Goal: Share content: Share content

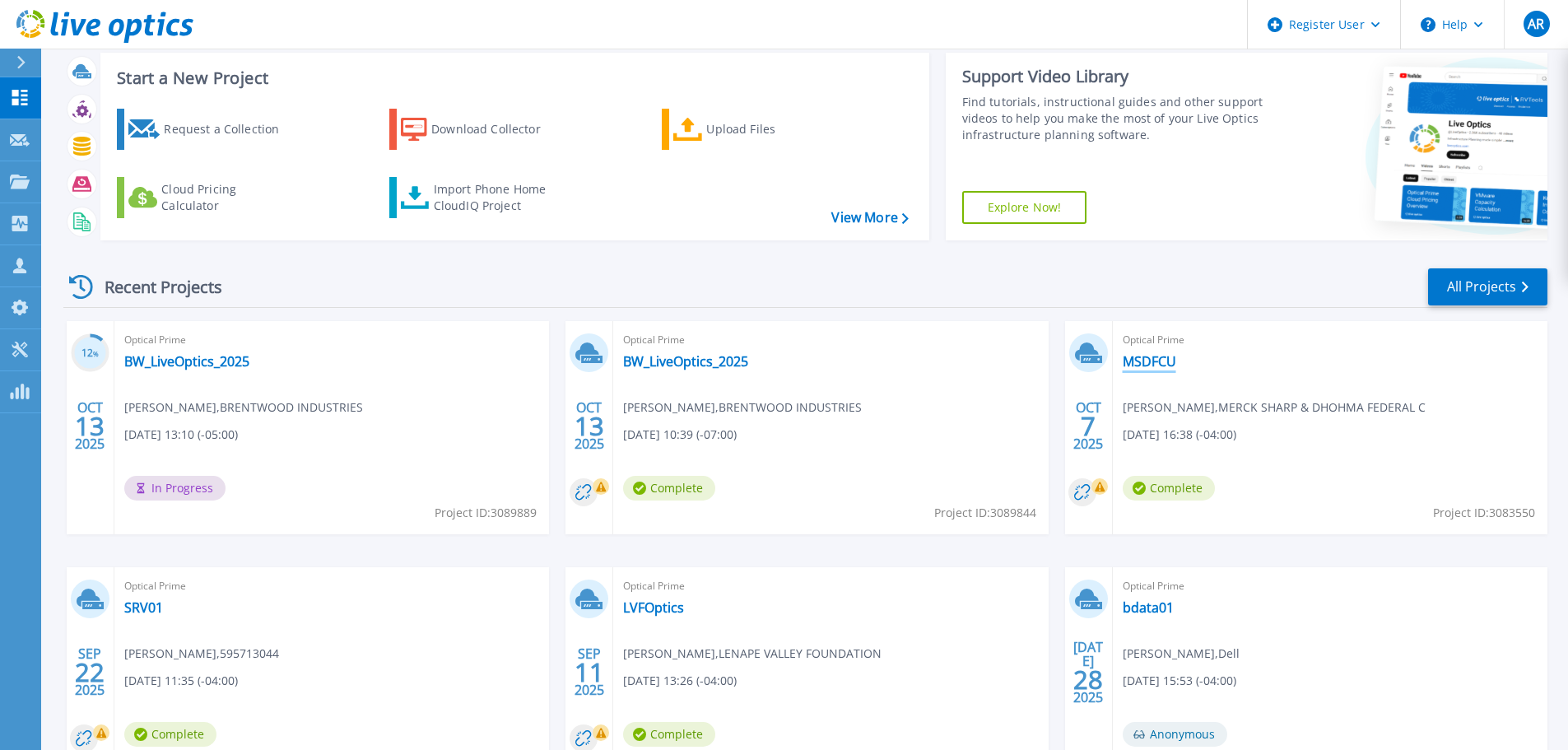
scroll to position [55, 0]
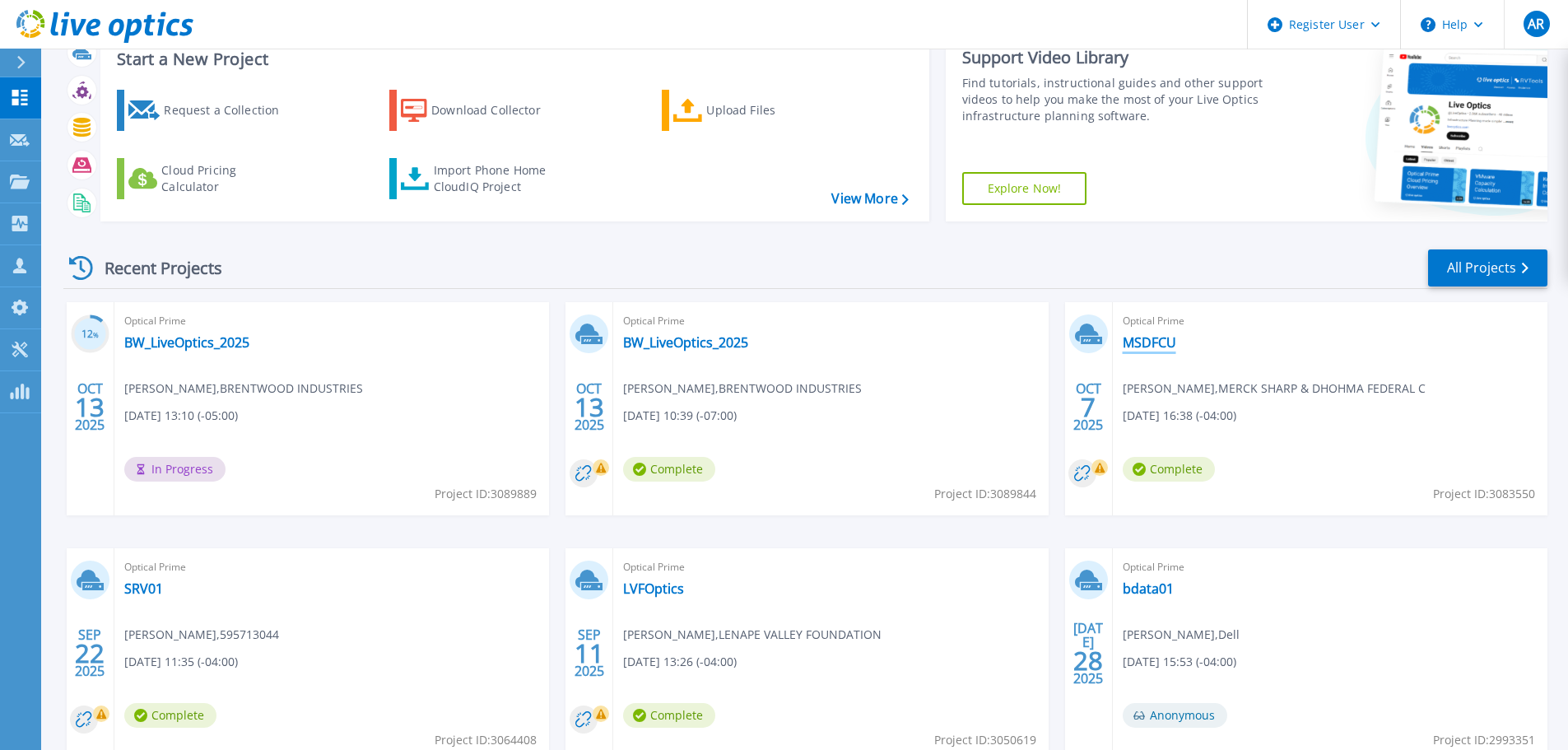
click at [1143, 338] on link "MSDFCU" at bounding box center [1149, 341] width 53 height 16
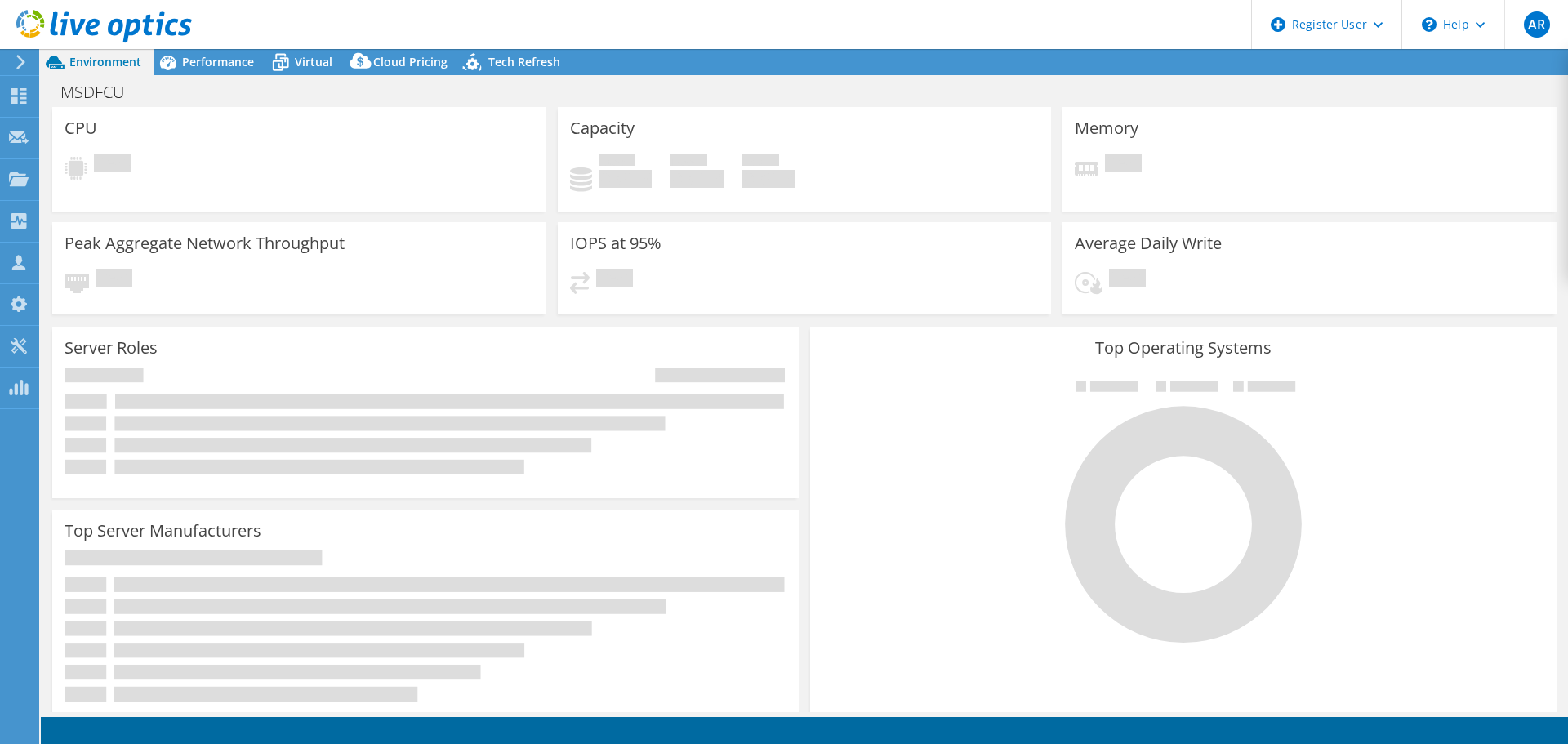
select select "USD"
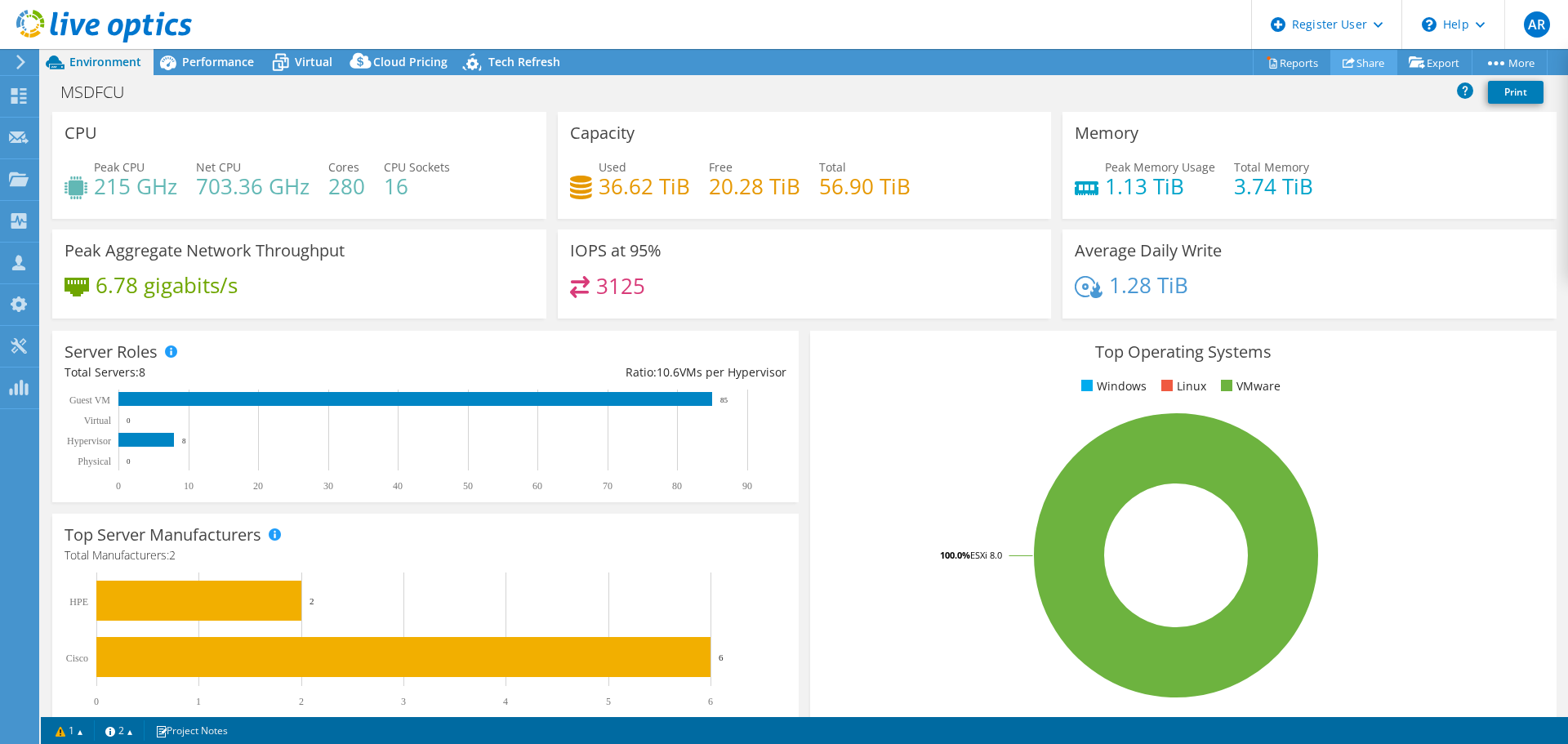
click at [1373, 62] on link "Share" at bounding box center [1364, 62] width 67 height 26
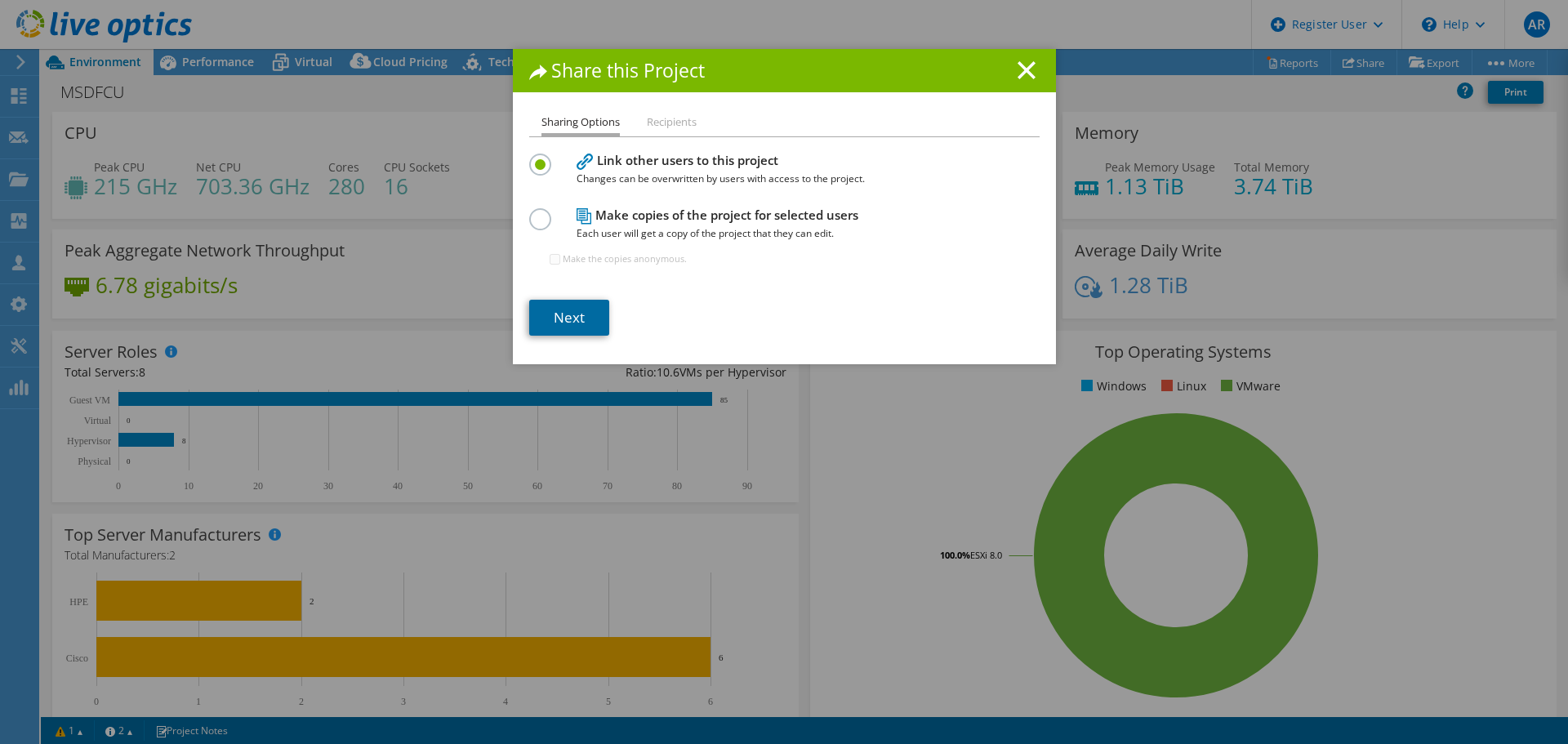
click at [564, 322] on link "Next" at bounding box center [569, 317] width 80 height 36
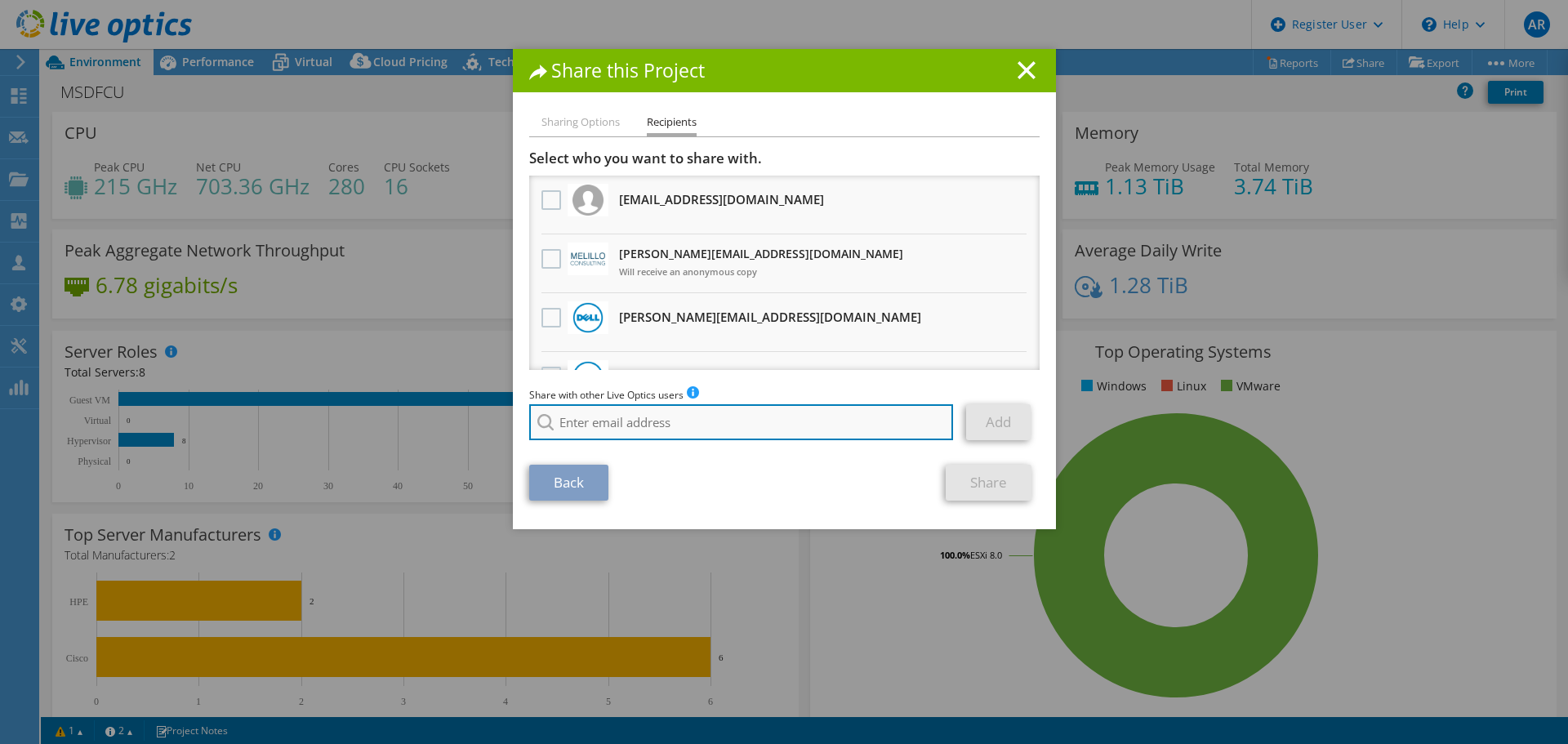
click at [683, 435] on input "search" at bounding box center [742, 422] width 425 height 36
type input "cransh"
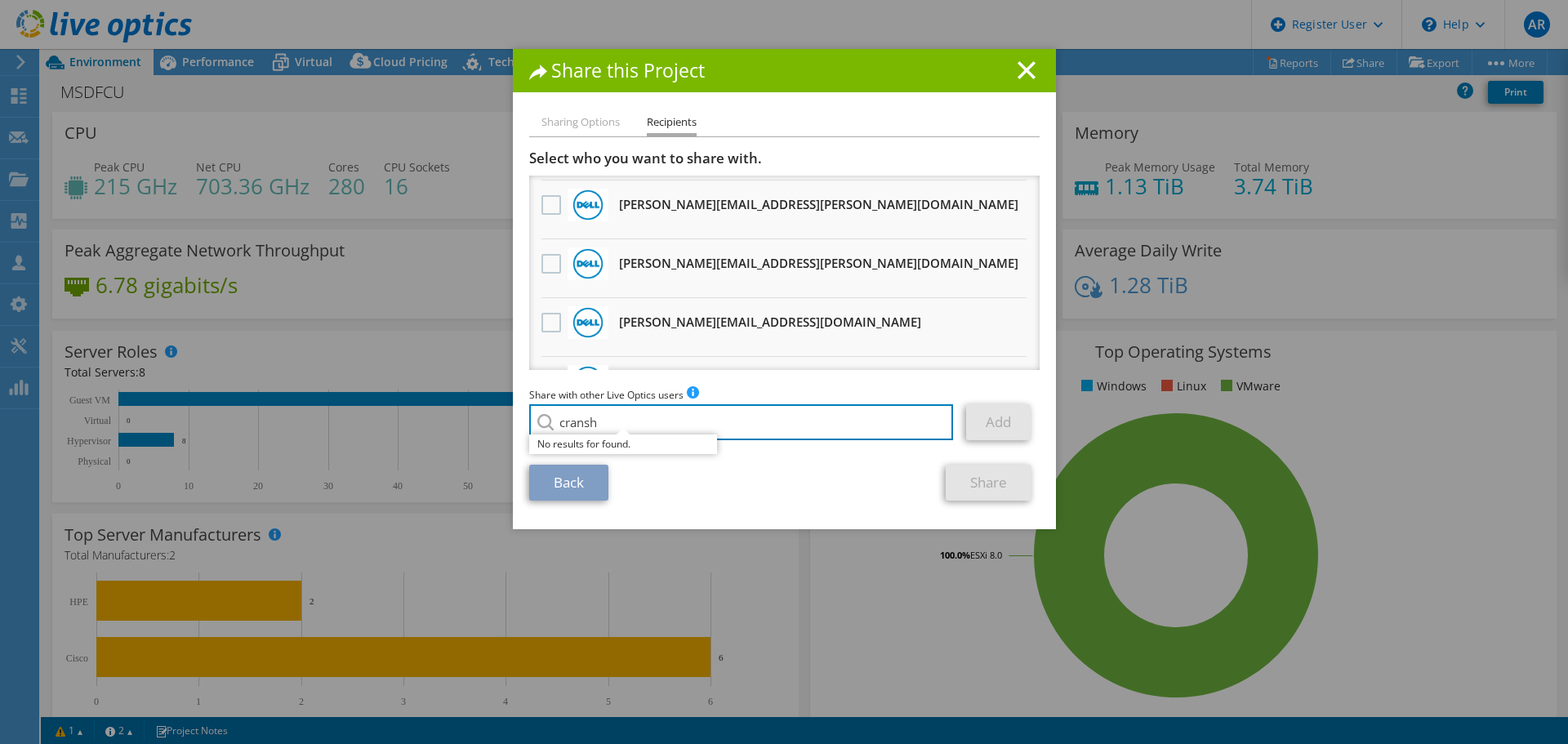
scroll to position [1234, 0]
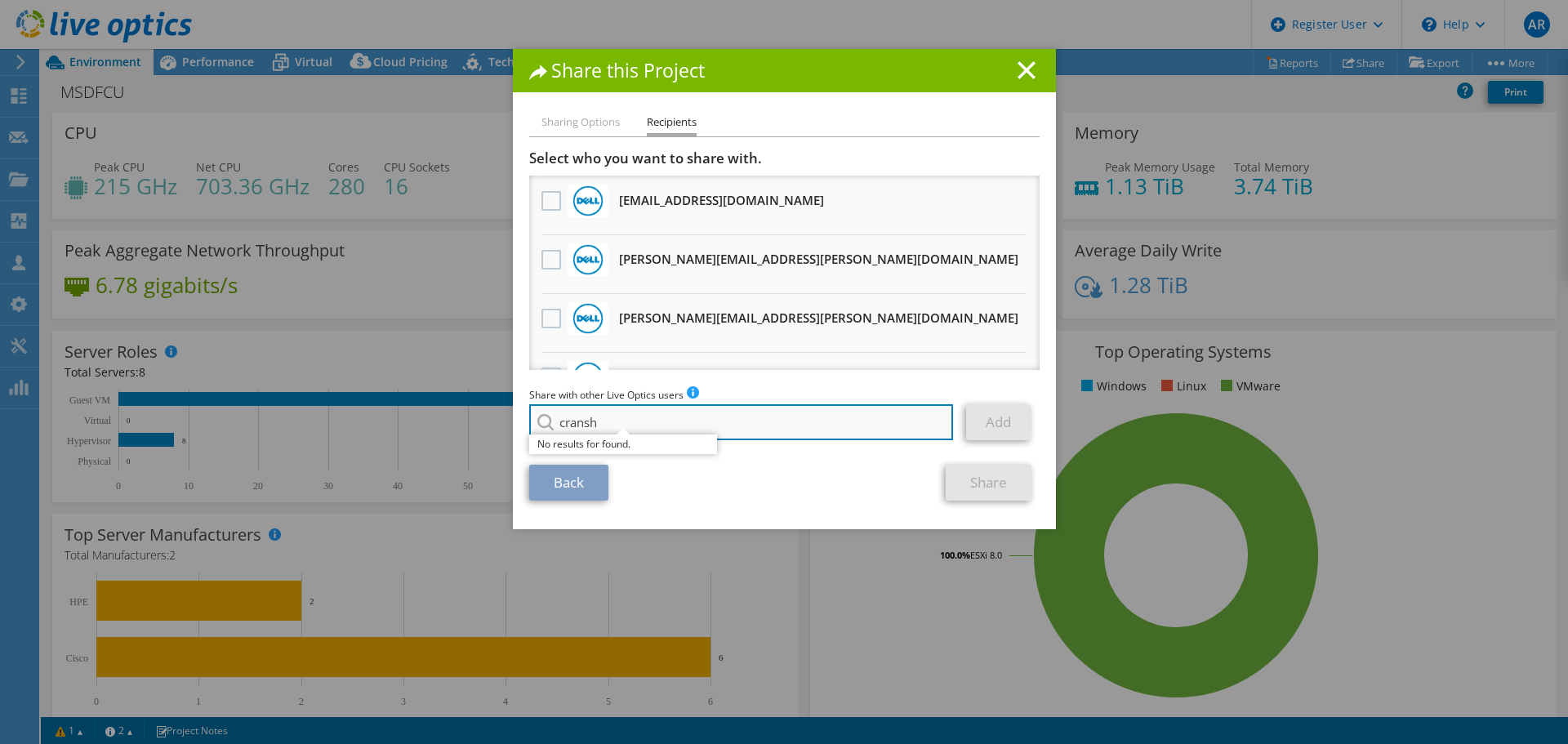
drag, startPoint x: 575, startPoint y: 420, endPoint x: 548, endPoint y: 420, distance: 27.0
click at [548, 420] on input "cransh" at bounding box center [742, 422] width 425 height 36
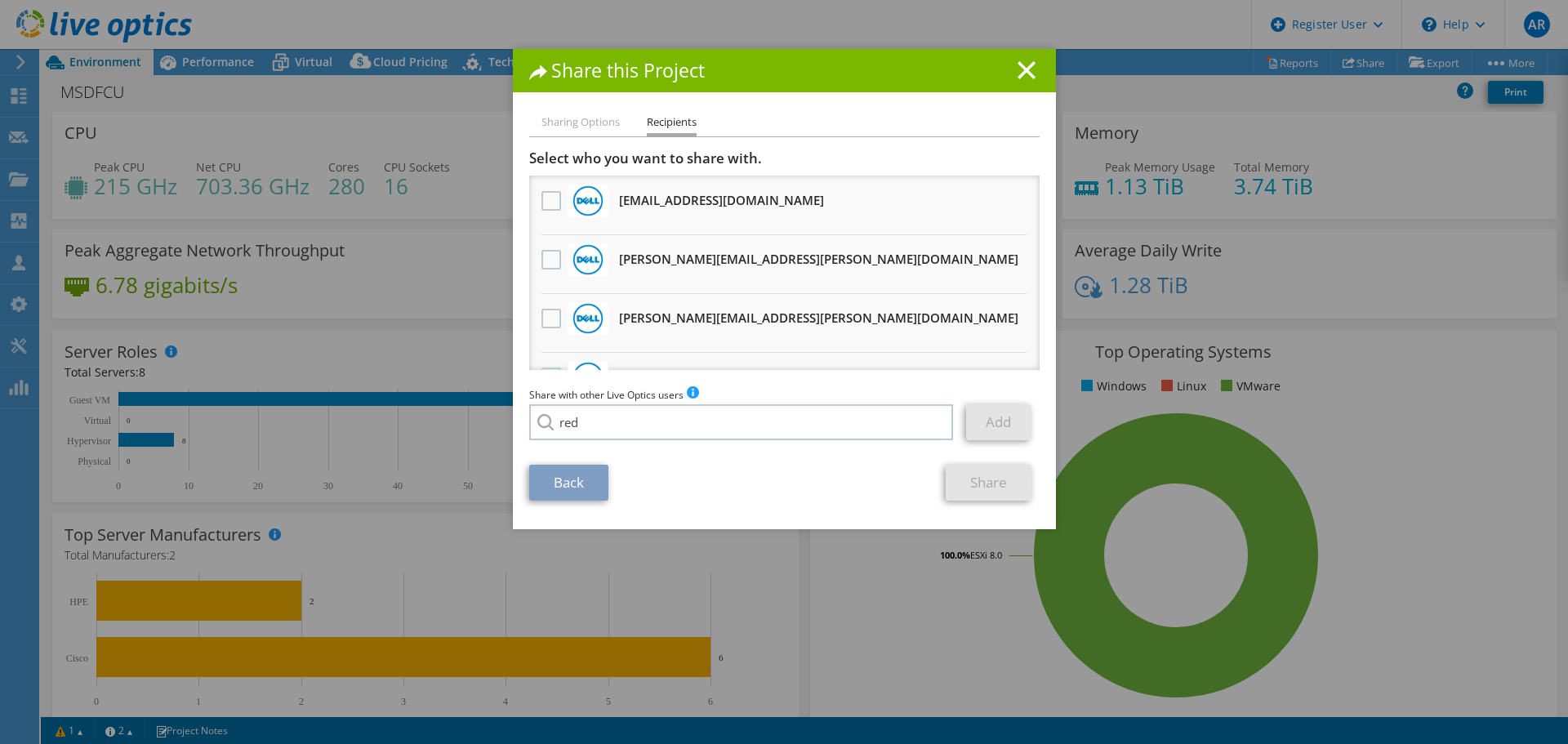
click at [595, 119] on li "Sharing Options" at bounding box center [580, 123] width 79 height 20
click at [678, 121] on li "Recipients" at bounding box center [672, 125] width 50 height 24
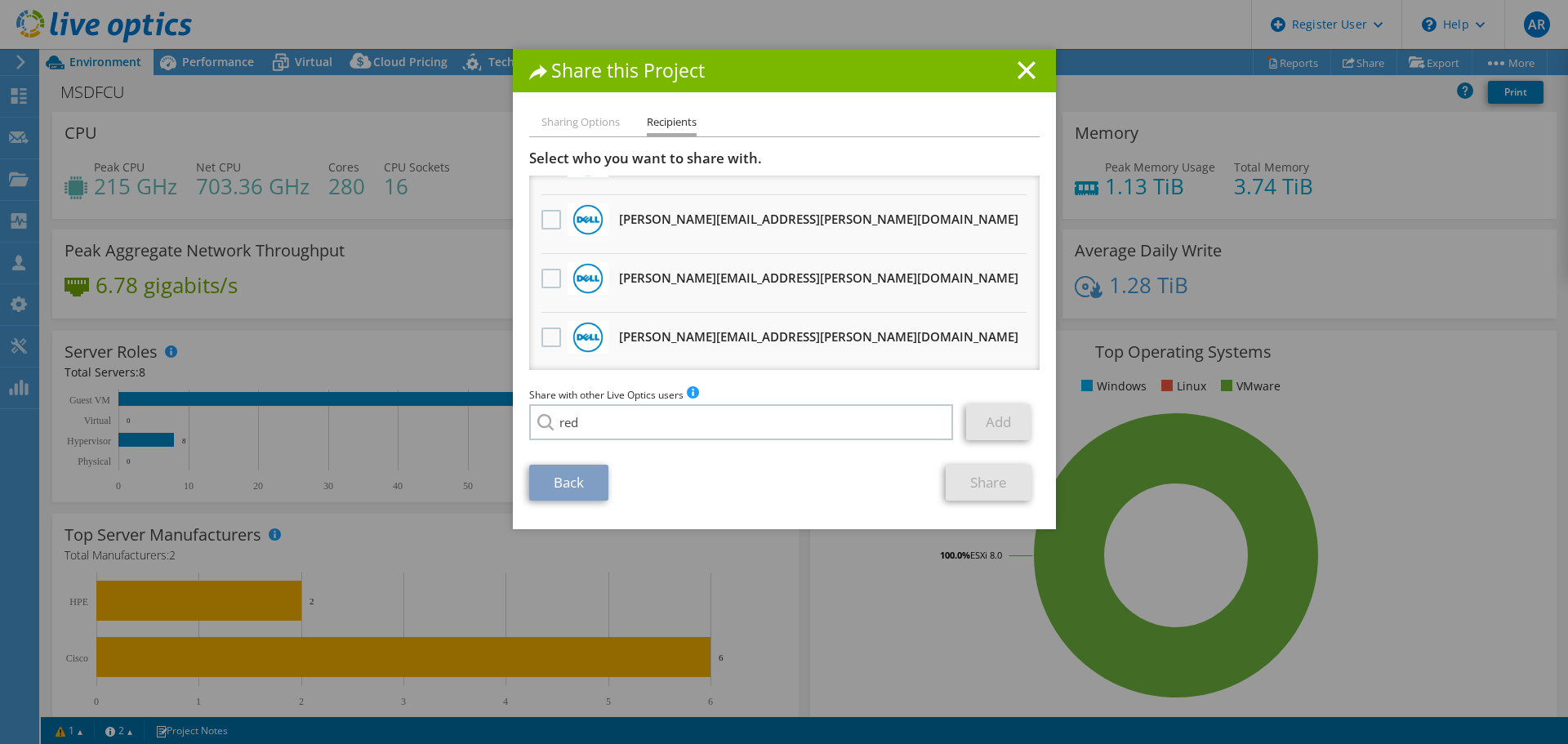
scroll to position [1451, 0]
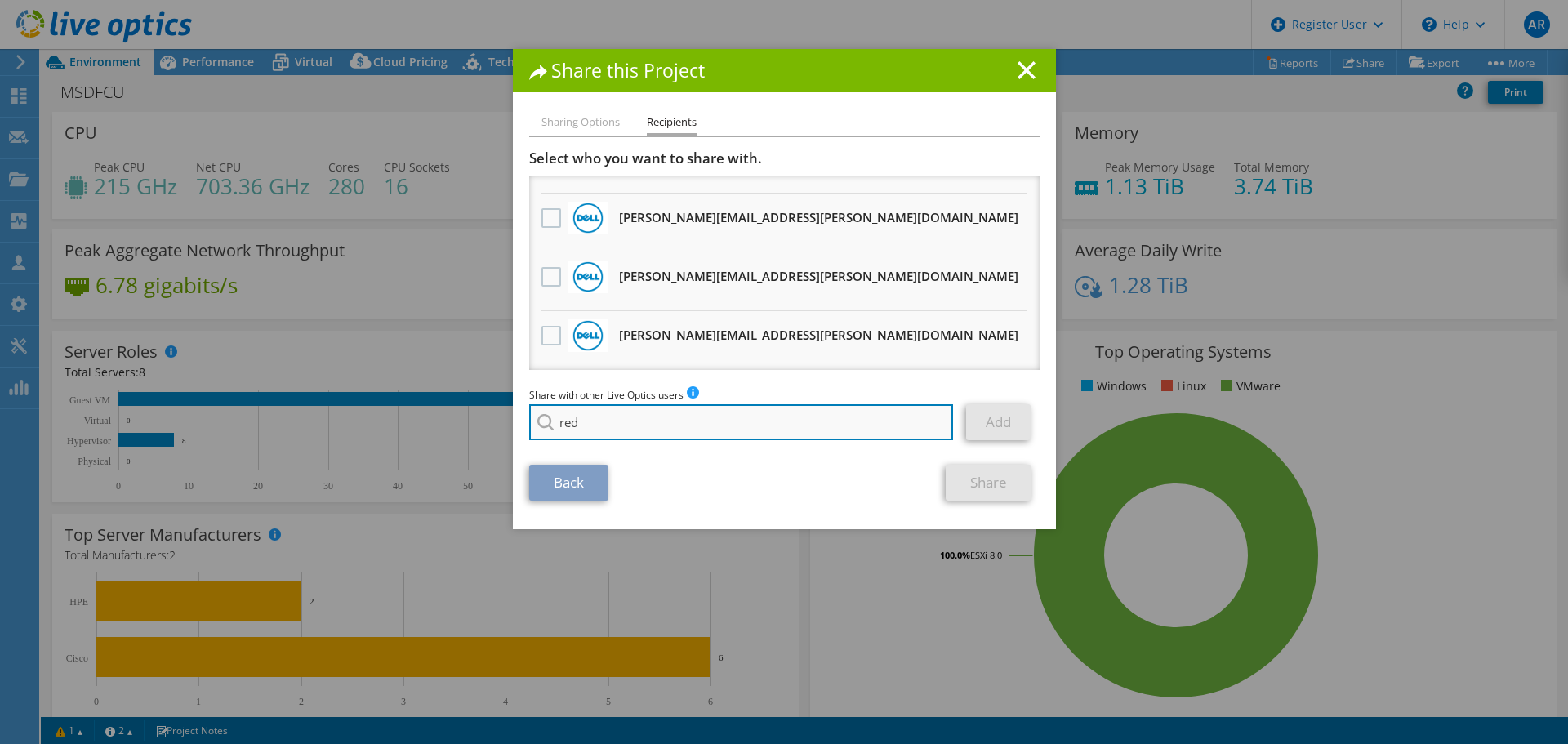
click at [669, 425] on input "red" at bounding box center [742, 422] width 425 height 36
type input "r"
click at [757, 417] on input "jim" at bounding box center [742, 422] width 425 height 36
type input "j"
paste input "search"
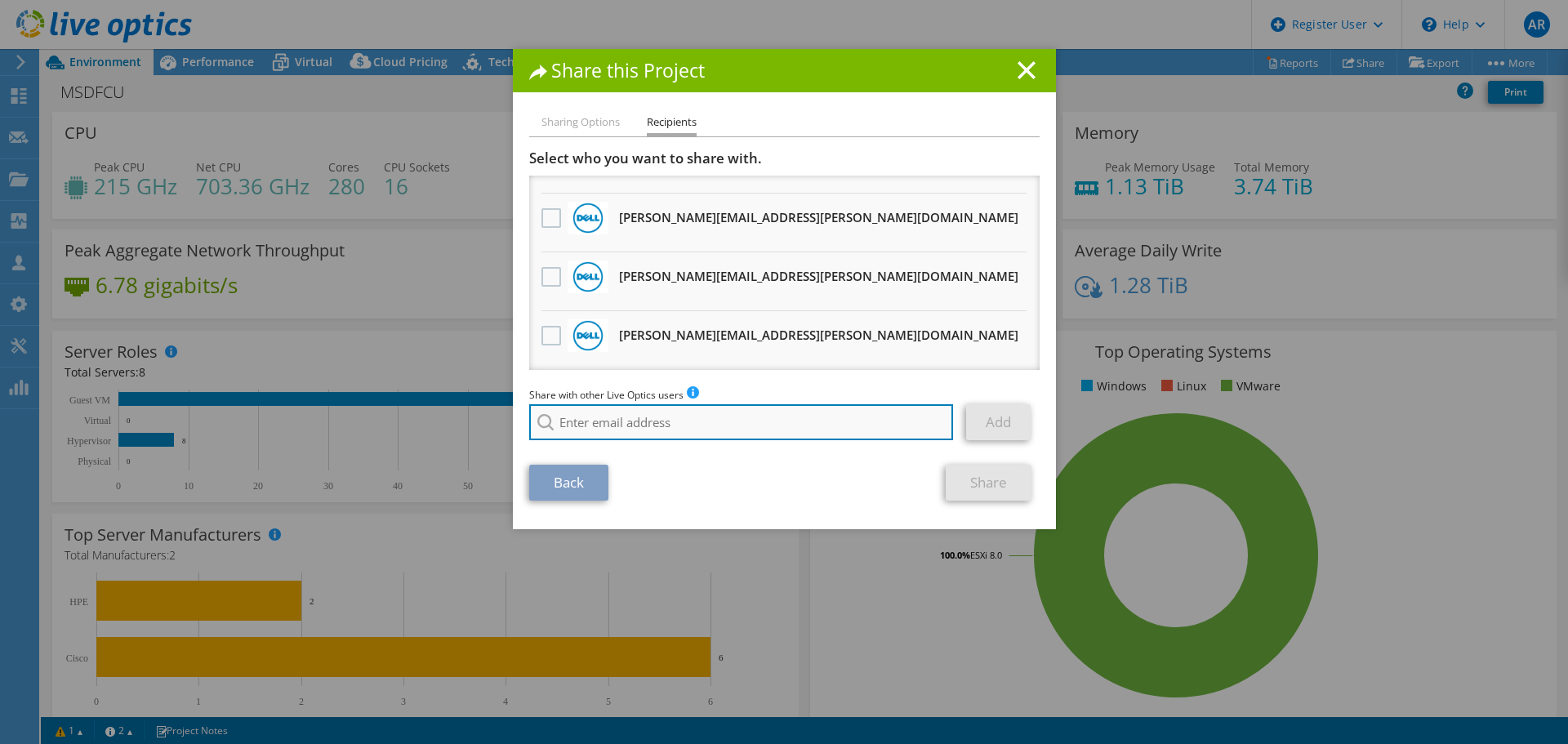
click at [632, 428] on input "search" at bounding box center [742, 422] width 425 height 36
paste input "jcranshaw@redesign-group.com"
type input "jcranshaw@redesign-group.com"
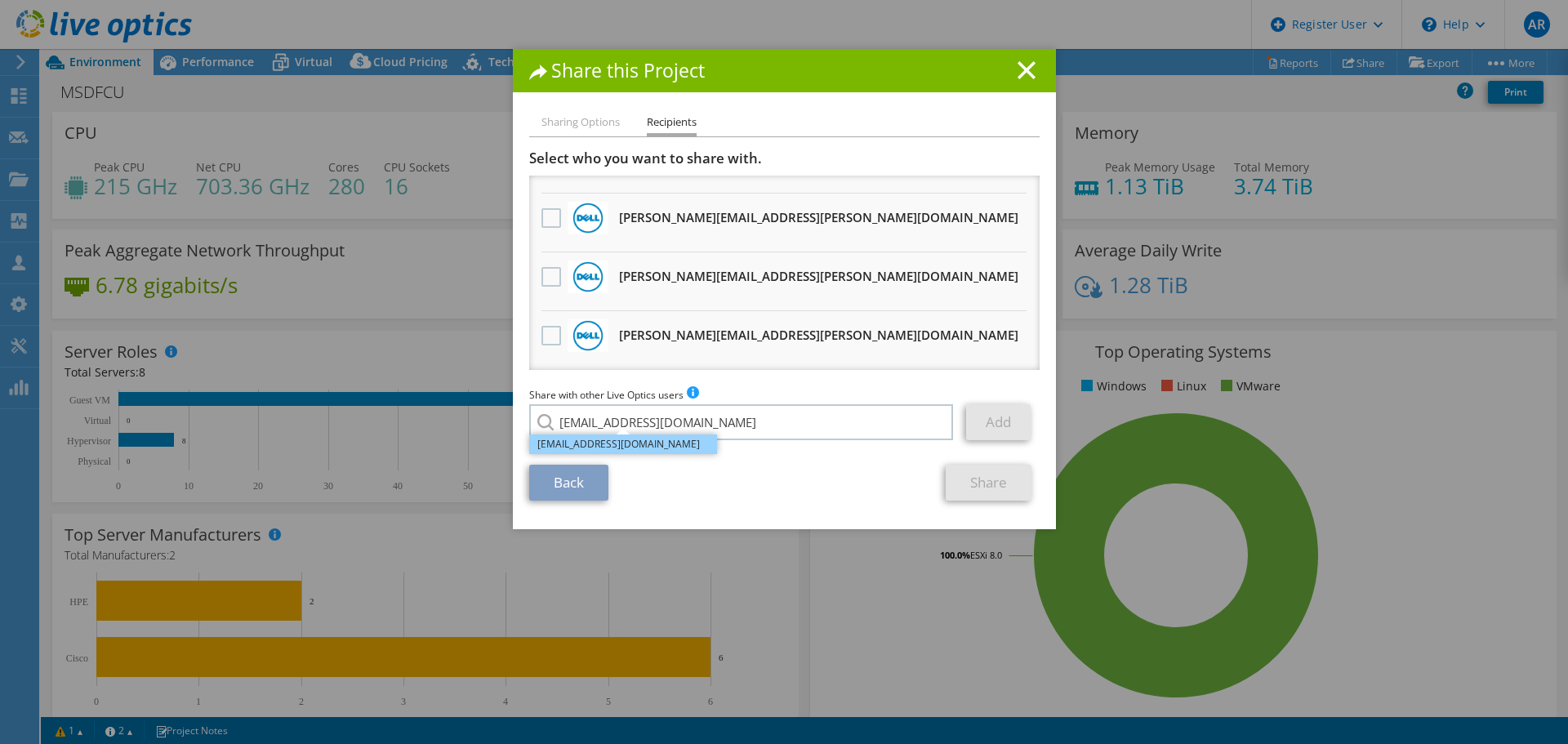
click at [669, 445] on li "jcranshaw@redesign-group.com" at bounding box center [623, 444] width 188 height 20
click at [996, 425] on link "Add" at bounding box center [999, 422] width 65 height 36
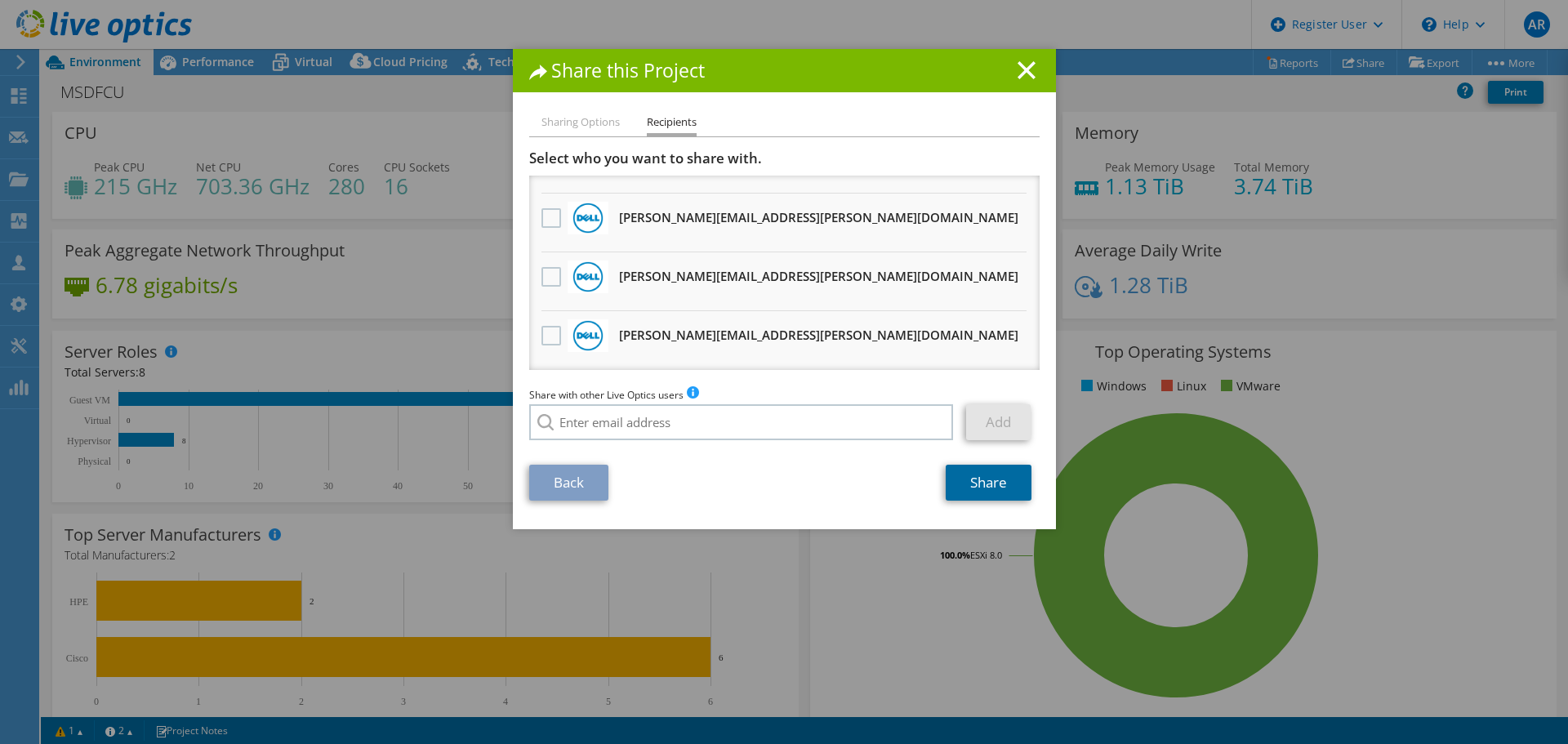
click at [983, 492] on link "Share" at bounding box center [988, 482] width 85 height 36
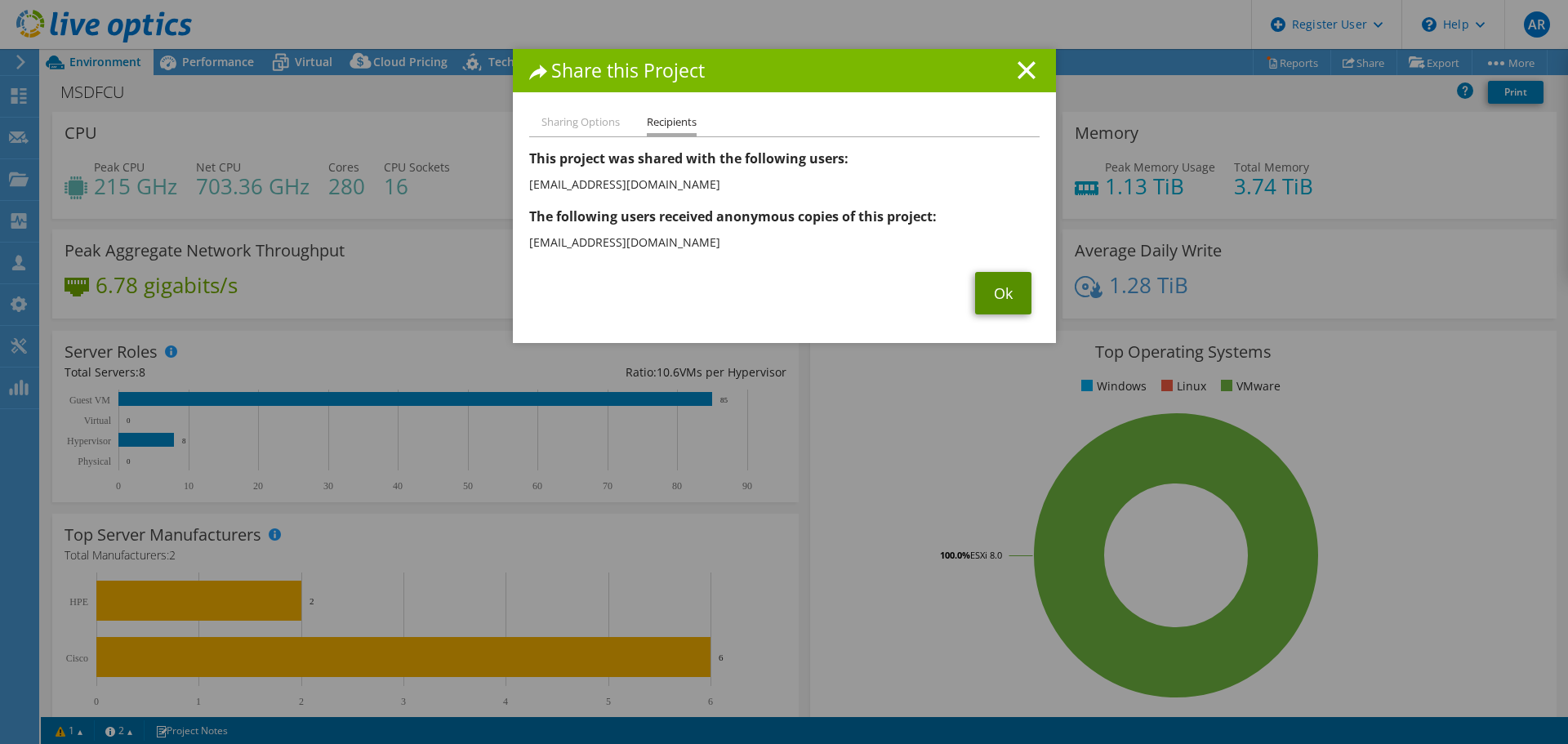
click at [994, 282] on link "Ok" at bounding box center [1003, 294] width 56 height 43
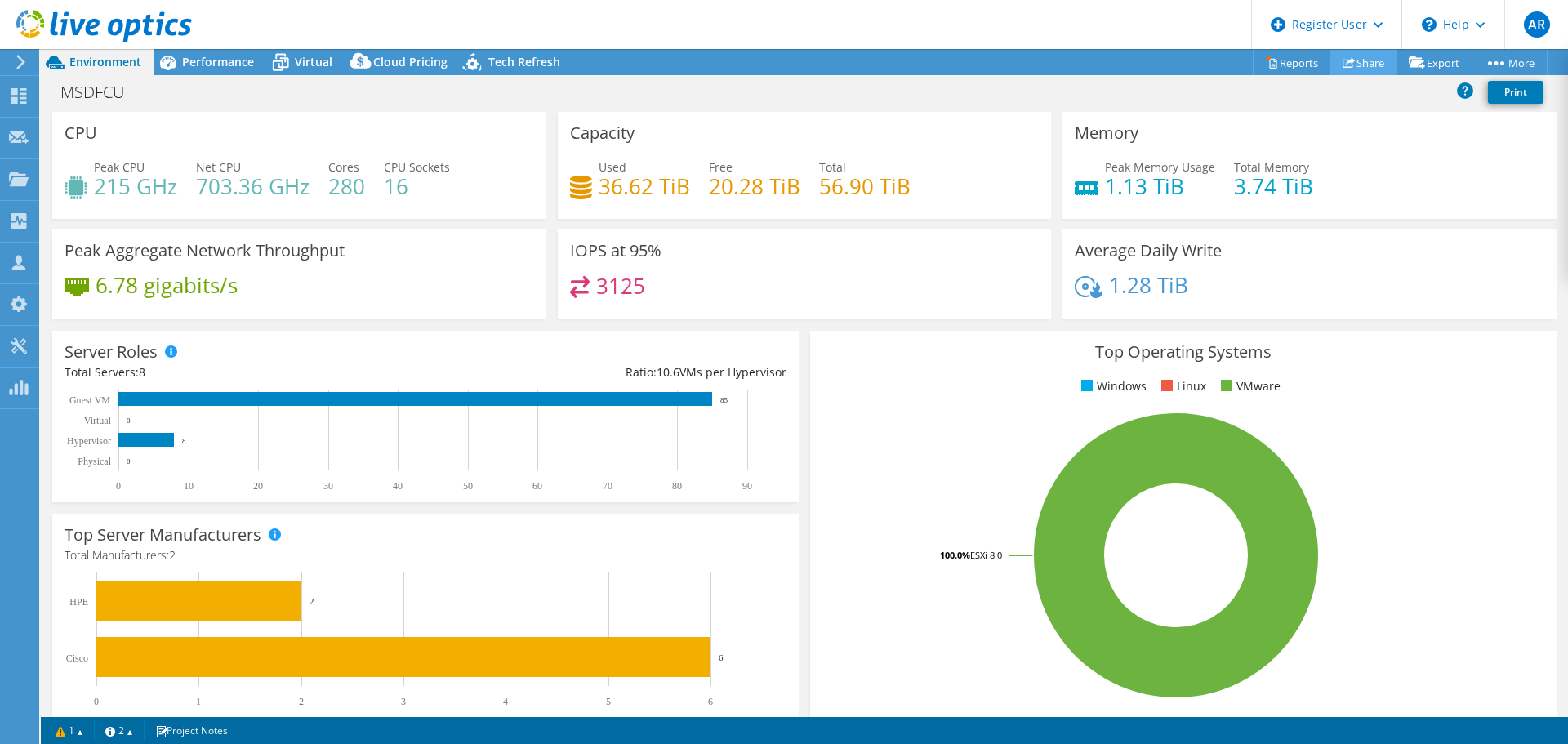
click at [1346, 65] on link "Share" at bounding box center [1364, 62] width 67 height 26
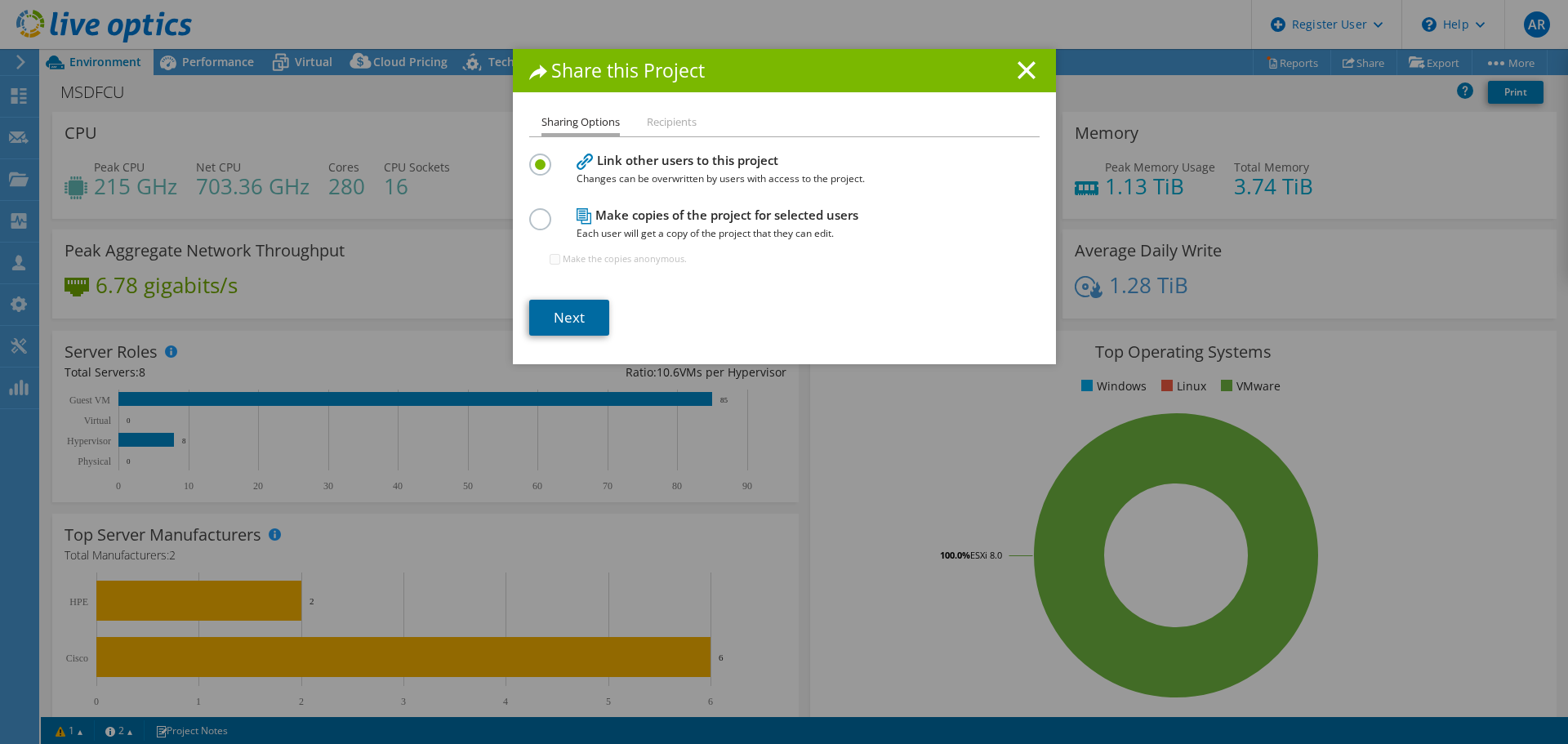
click at [545, 301] on link "Next" at bounding box center [569, 317] width 80 height 36
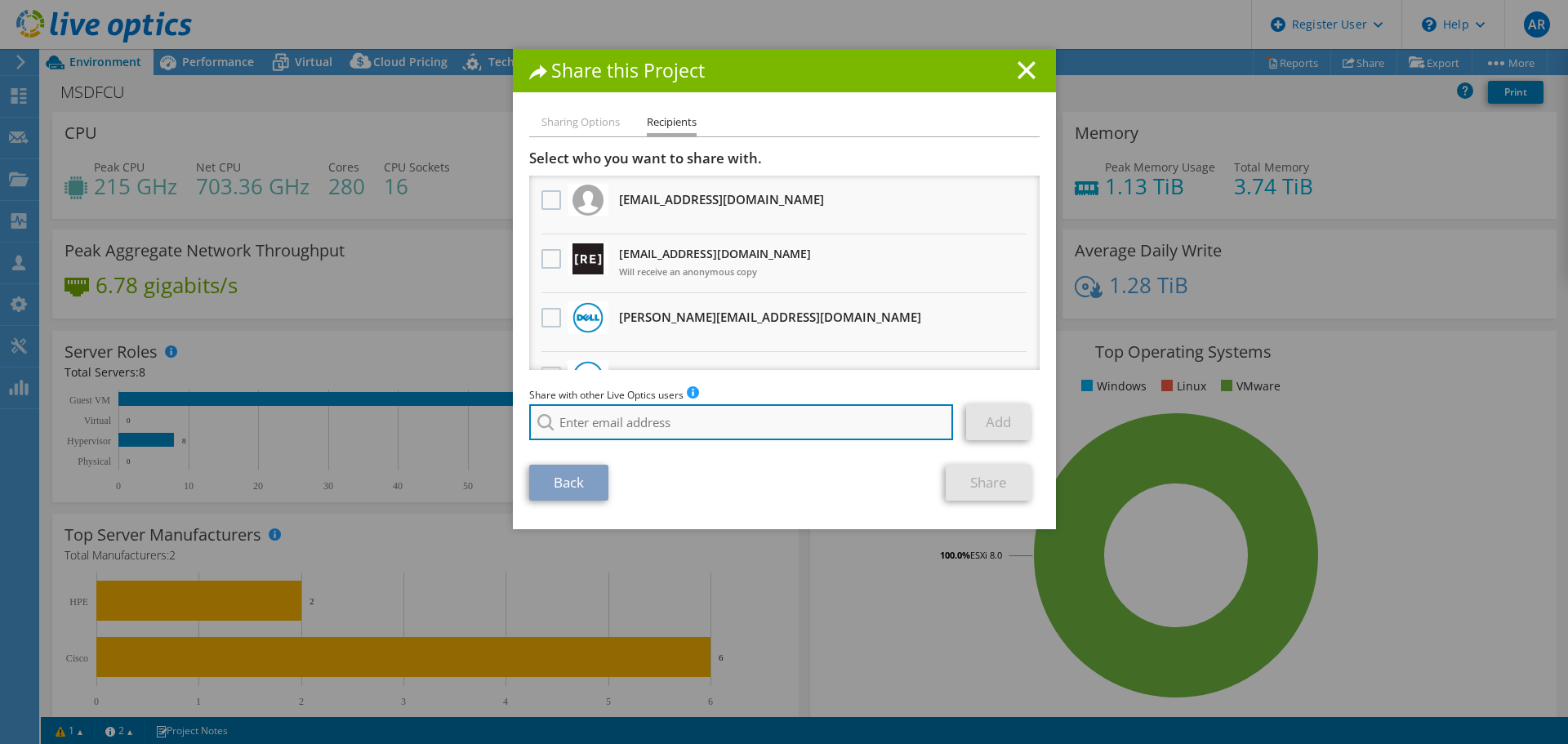
click at [647, 424] on input "search" at bounding box center [742, 422] width 425 height 36
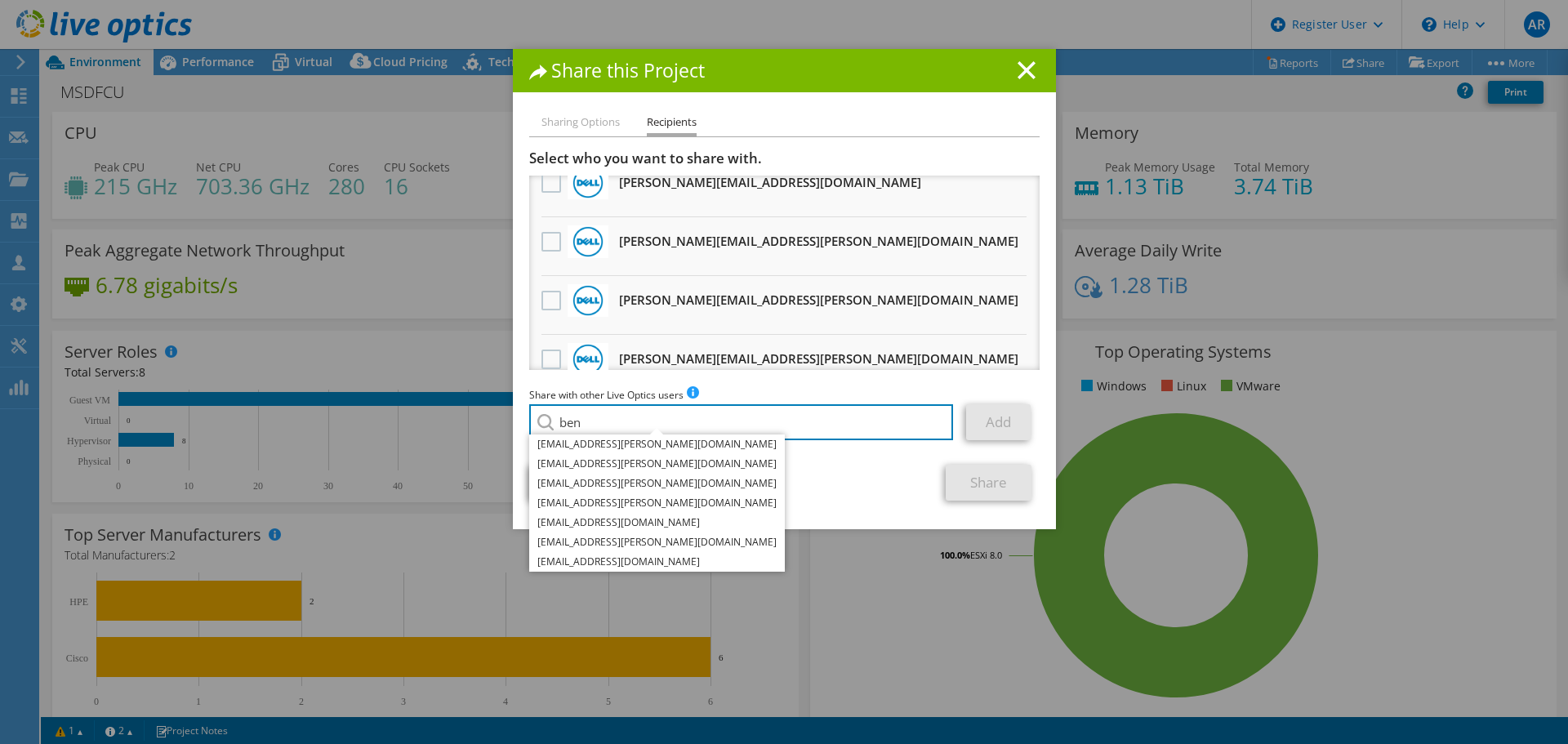
scroll to position [1451, 0]
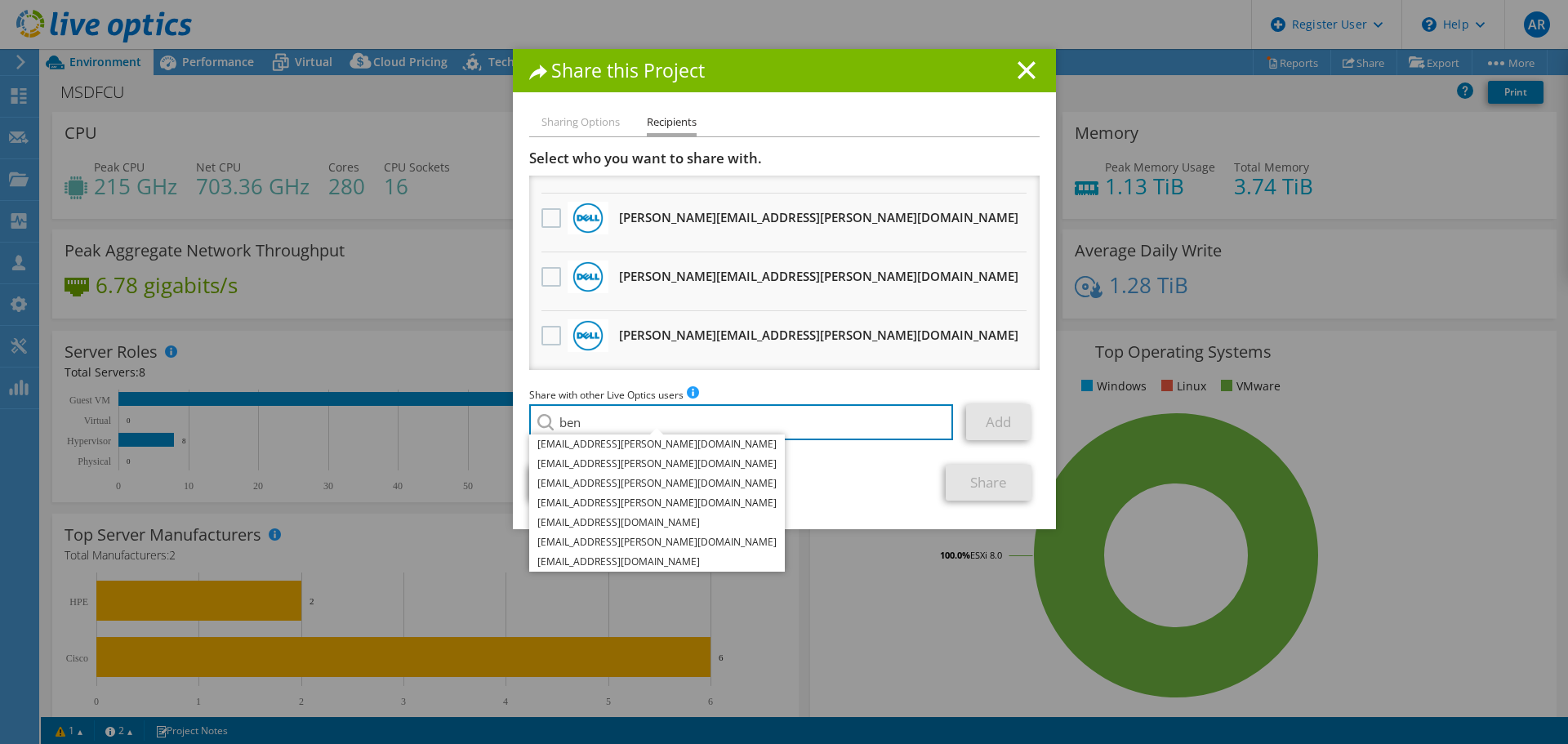
type input "ben"
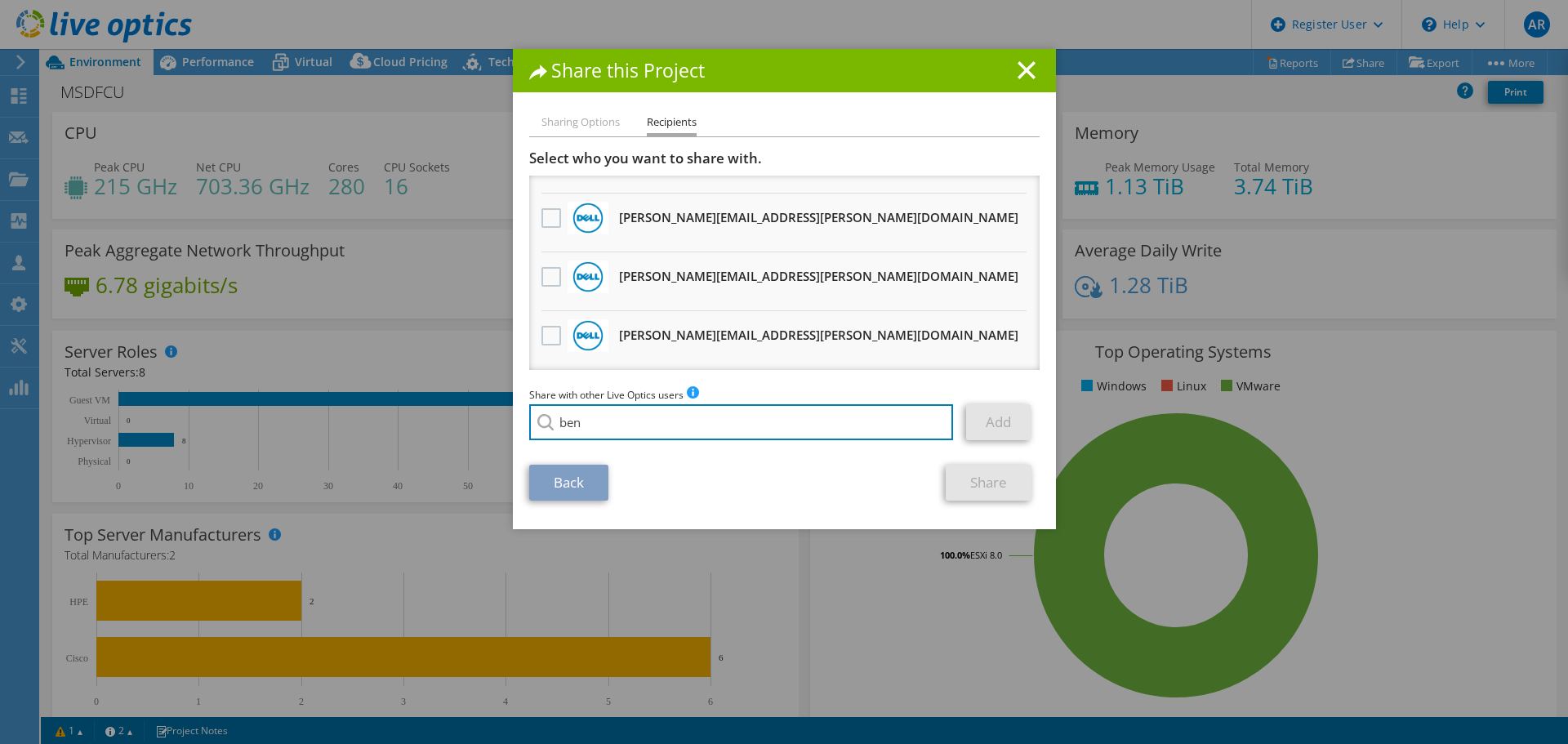
drag, startPoint x: 697, startPoint y: 427, endPoint x: 491, endPoint y: 444, distance: 206.7
click at [491, 444] on div "Share this Project Sharing Options Recipients Link other users to this project …" at bounding box center [784, 371] width 1568 height 646
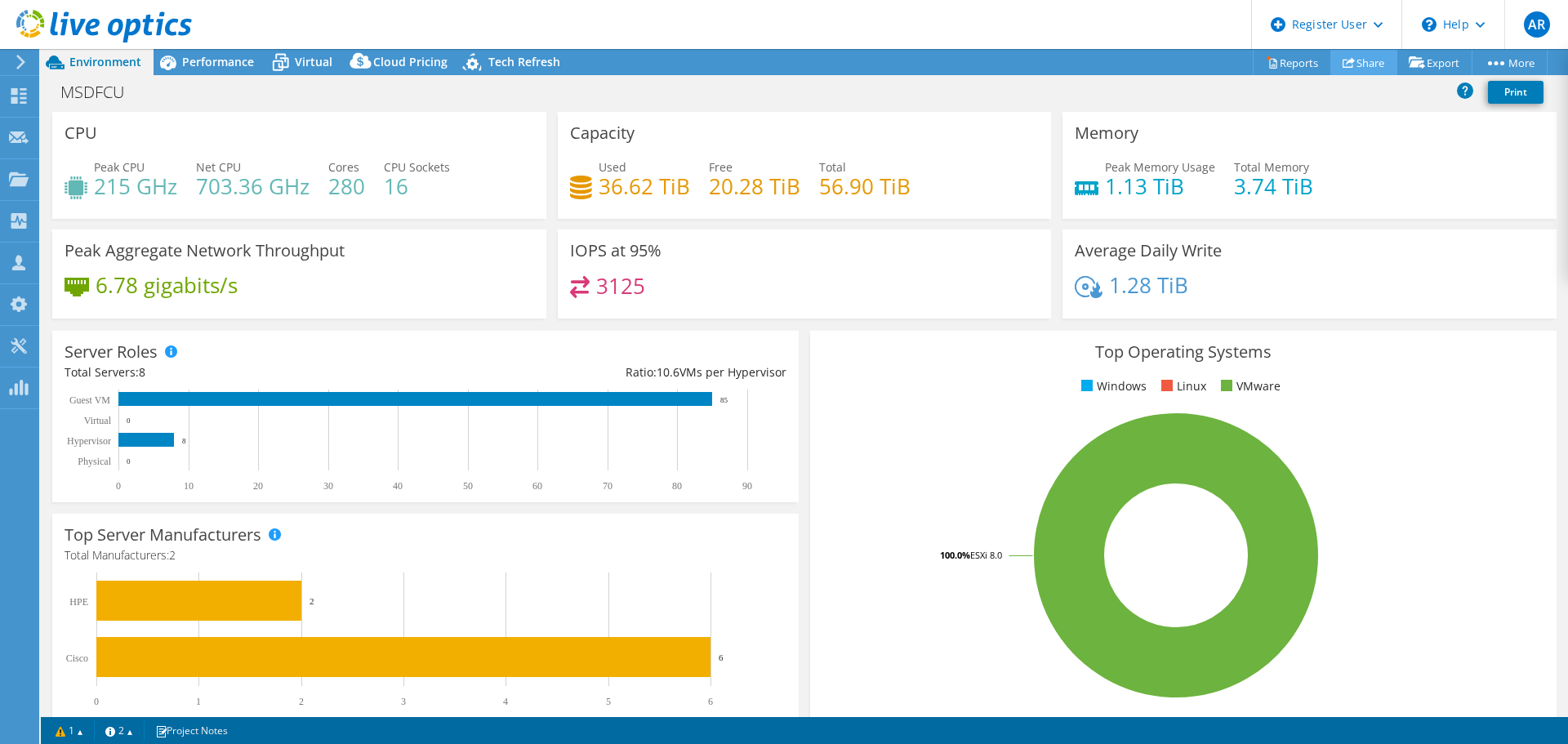
click at [1353, 67] on link "Share" at bounding box center [1364, 62] width 67 height 26
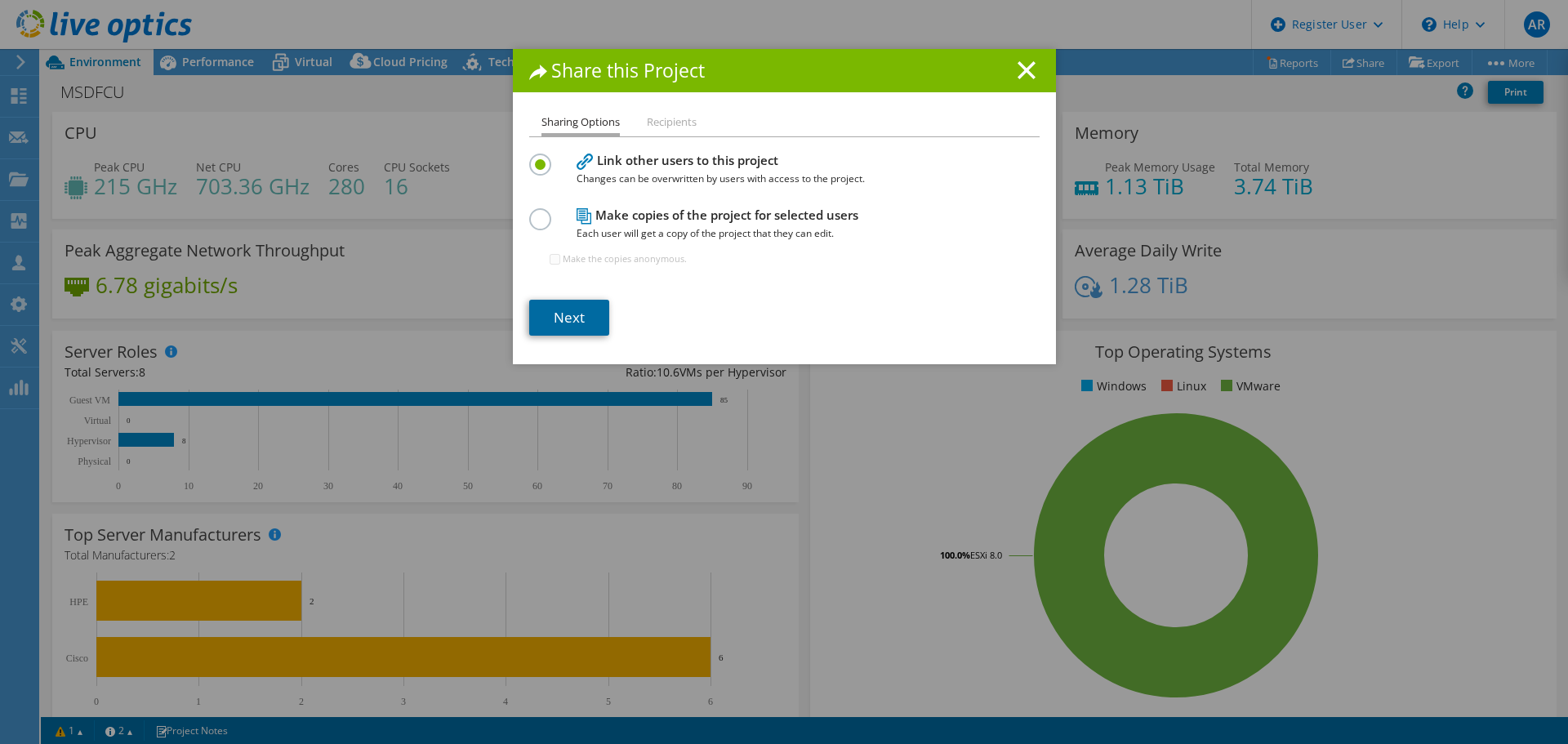
click at [565, 317] on link "Next" at bounding box center [569, 317] width 80 height 36
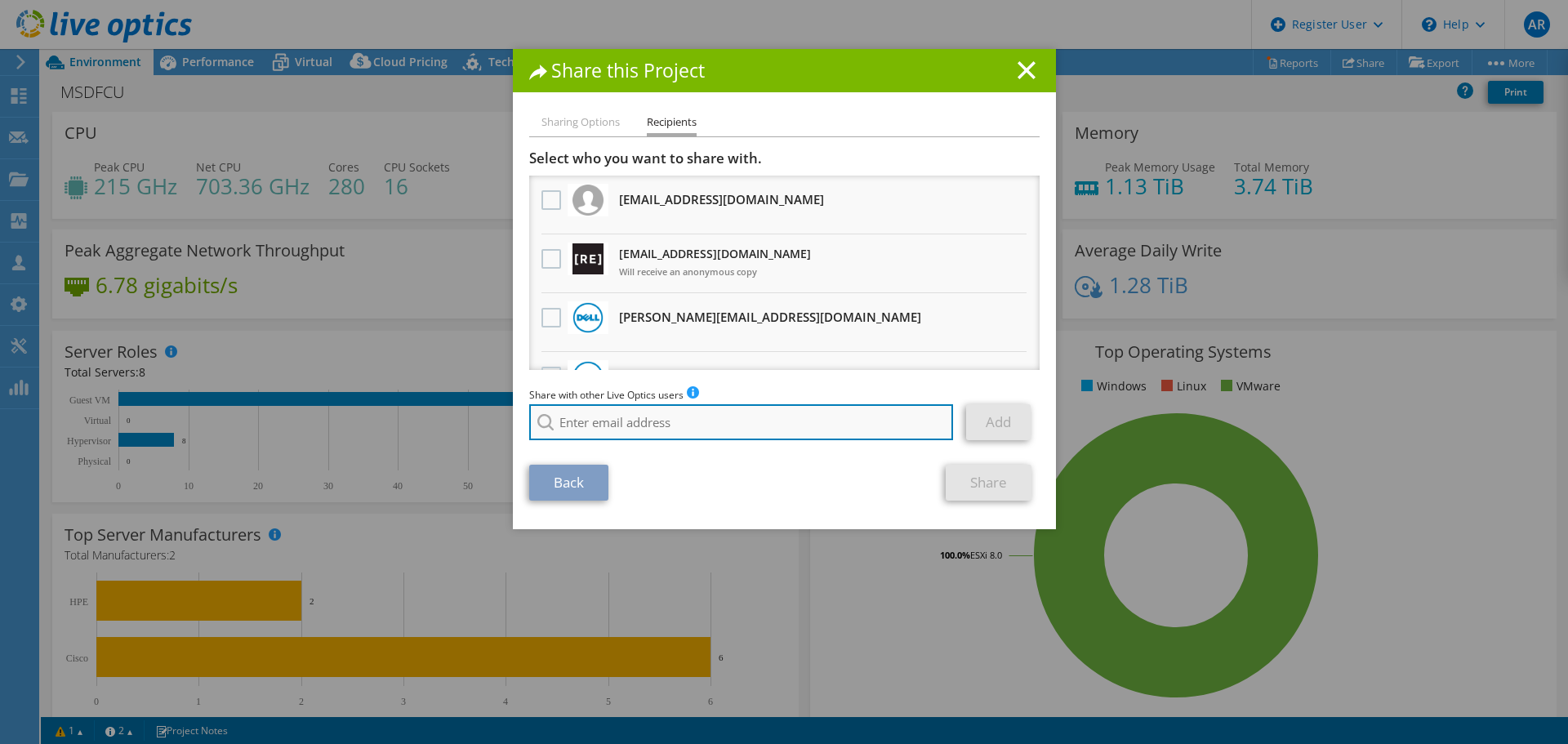
click at [639, 409] on input "search" at bounding box center [742, 422] width 425 height 36
paste input "bwiley@redesign-group.com"
type input "bwiley@redesign-group.com"
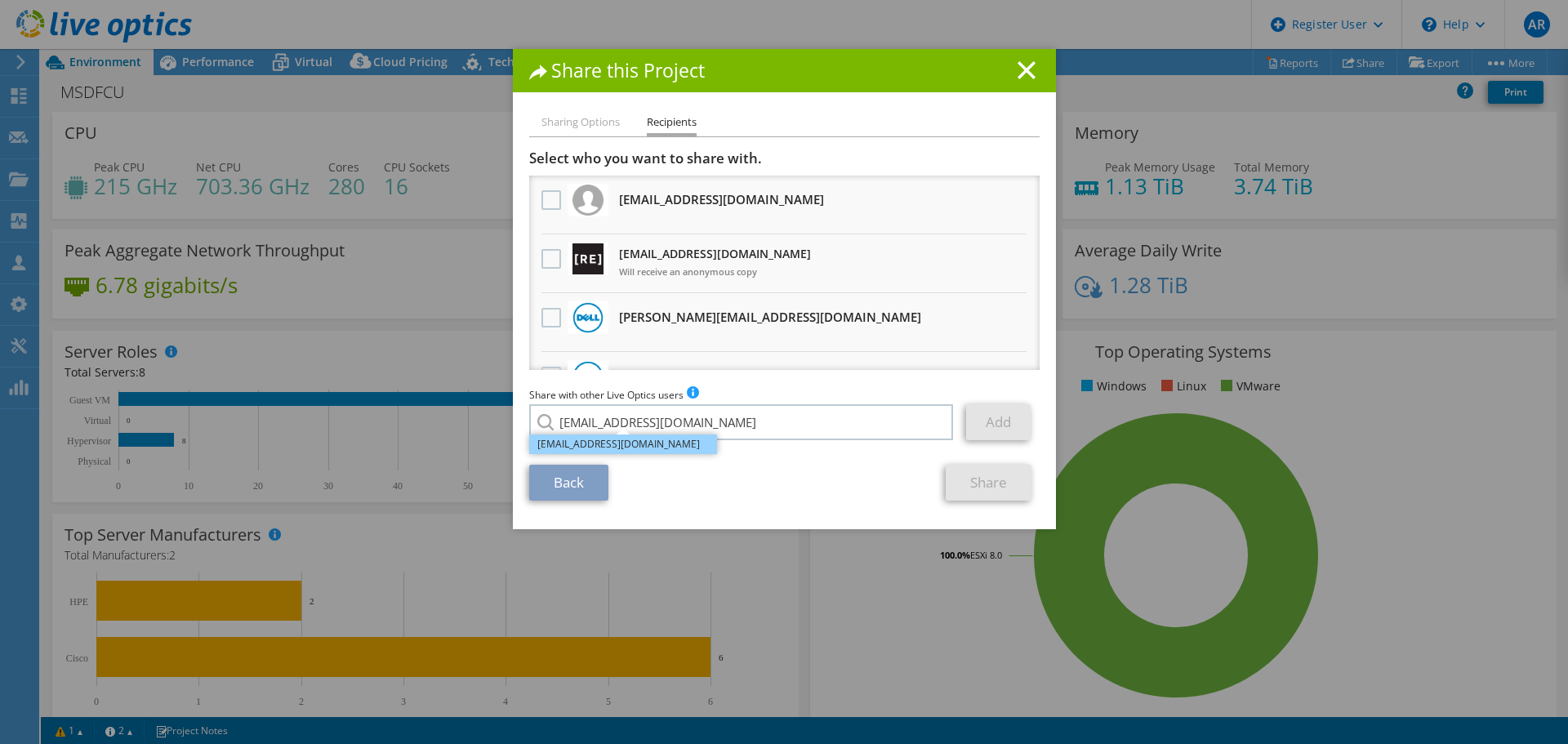
click at [587, 446] on li "bwiley@redesign-group.com" at bounding box center [623, 444] width 188 height 20
click at [980, 416] on link "Add" at bounding box center [999, 422] width 65 height 36
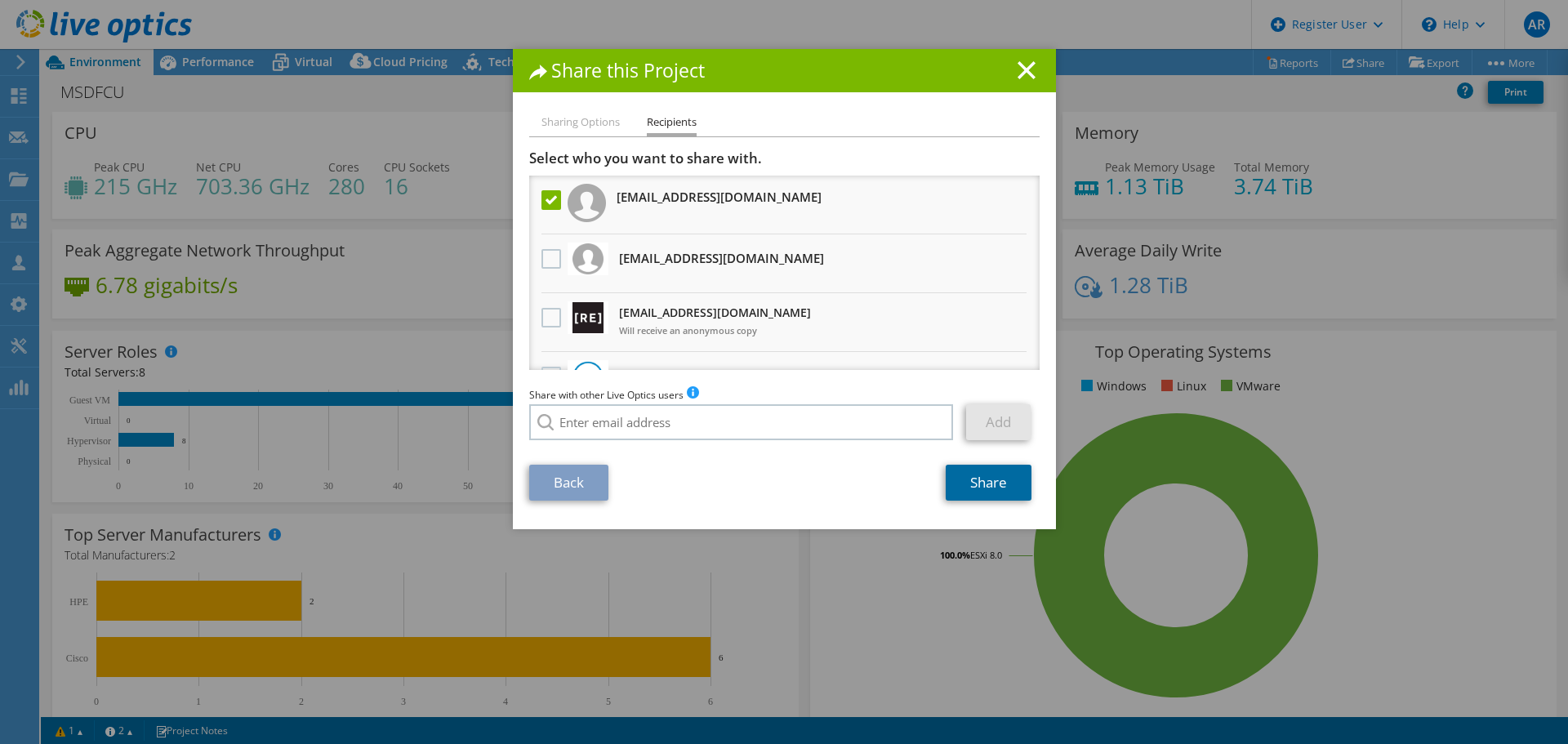
click at [974, 481] on link "Share" at bounding box center [988, 482] width 85 height 36
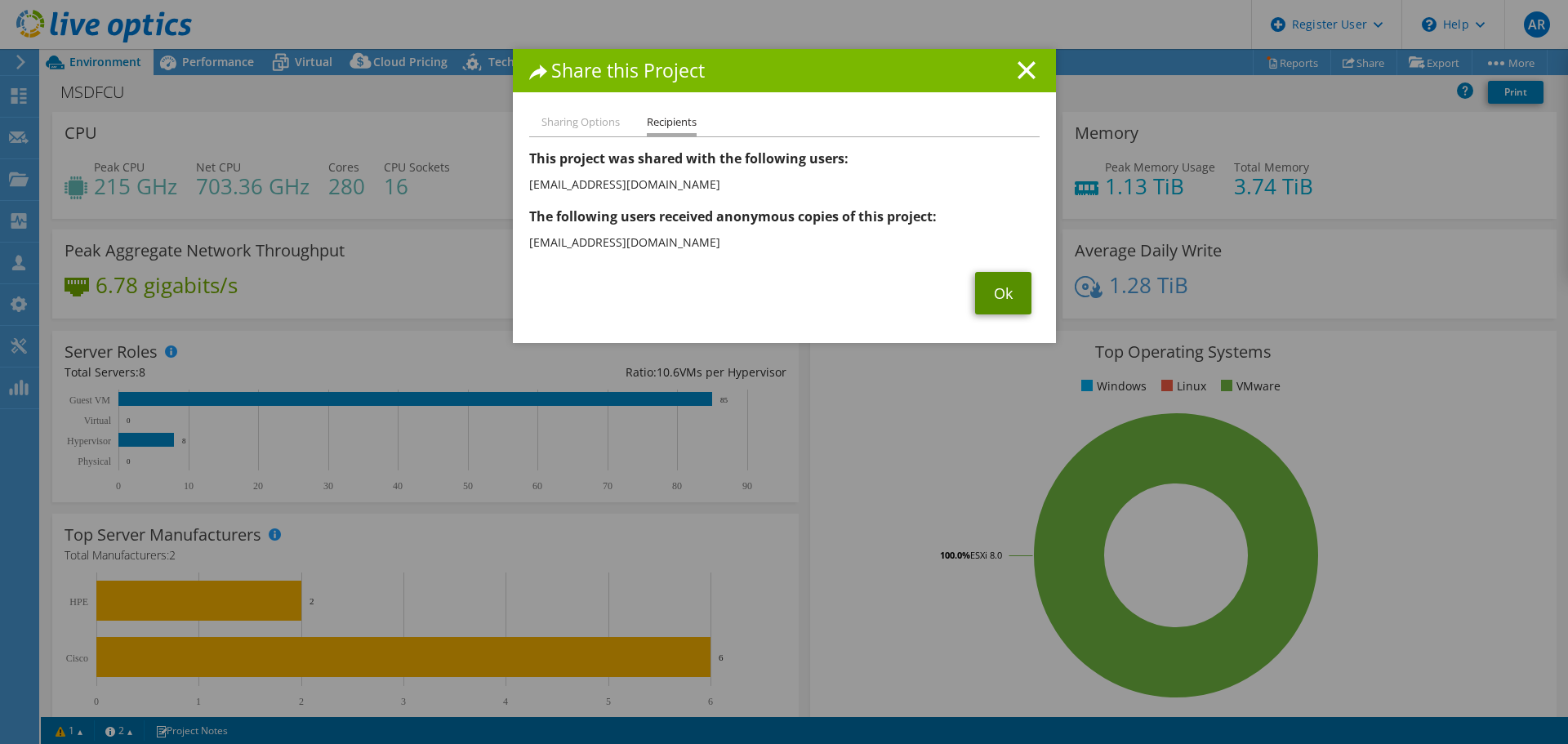
click at [975, 301] on link "Ok" at bounding box center [1003, 294] width 56 height 43
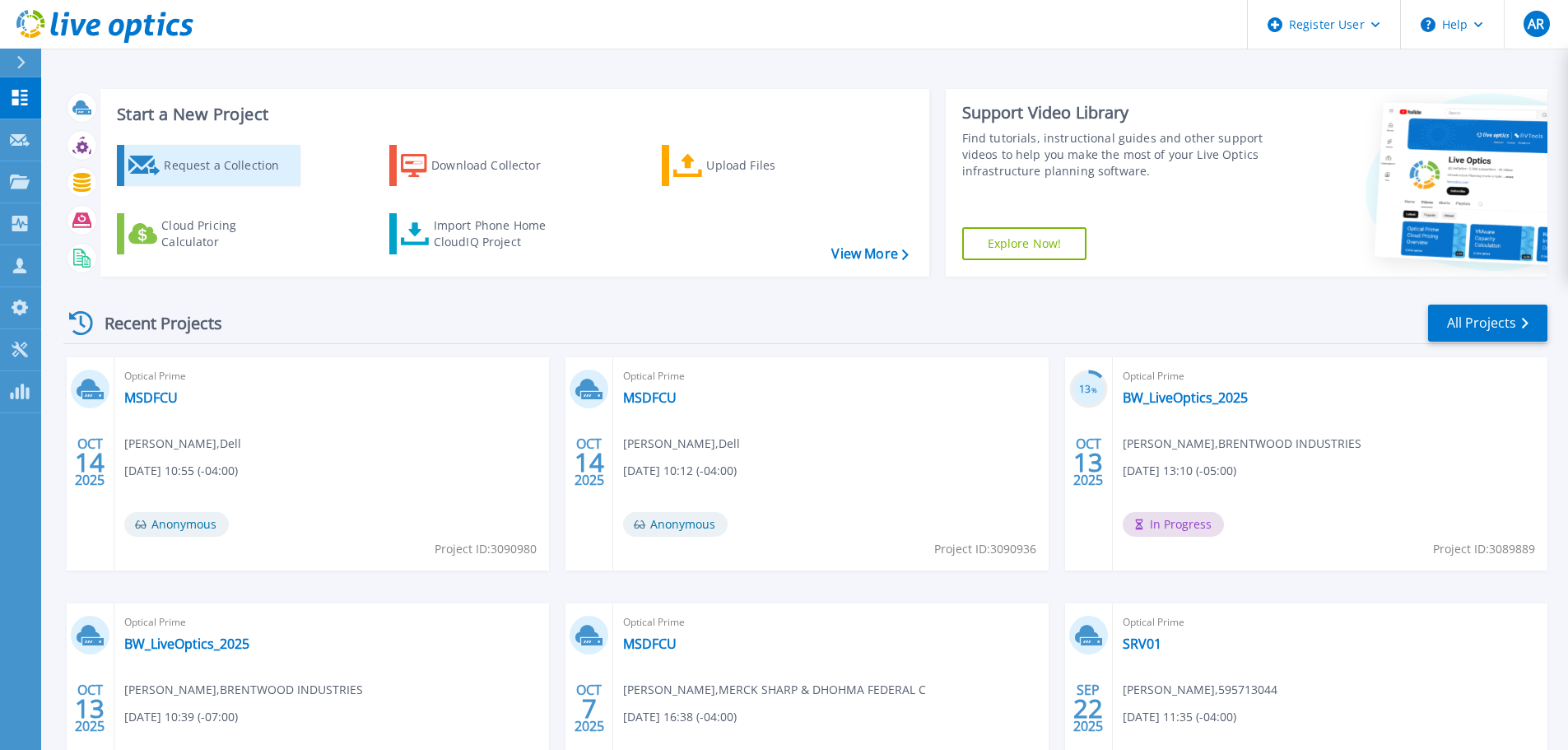
click at [176, 172] on div "Request a Collection" at bounding box center [229, 165] width 132 height 33
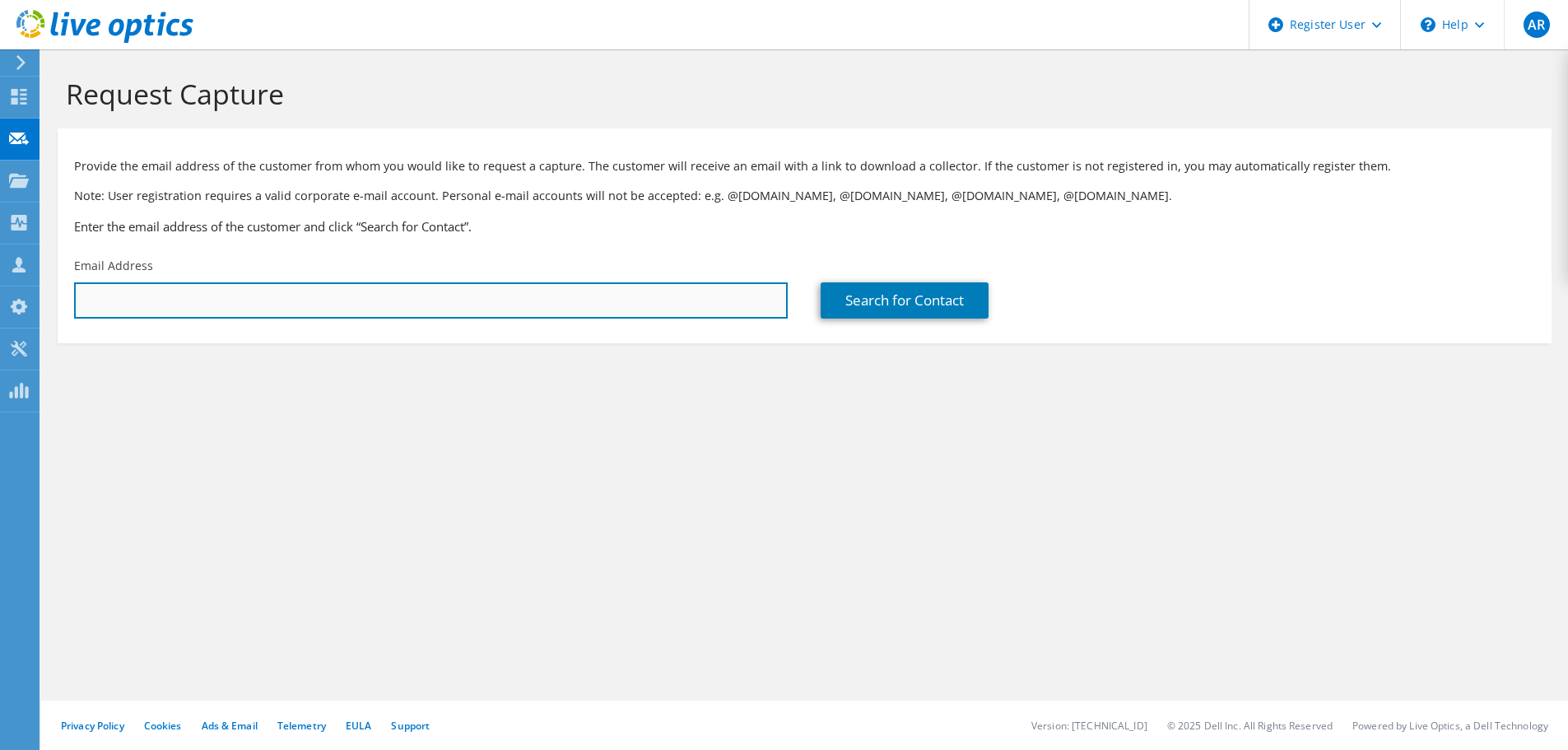
click at [499, 295] on input "text" at bounding box center [431, 300] width 714 height 36
click at [587, 296] on input "text" at bounding box center [431, 300] width 714 height 36
paste input "dmartella@silver-springs.org"
type input "dmartella@silver-springs.org"
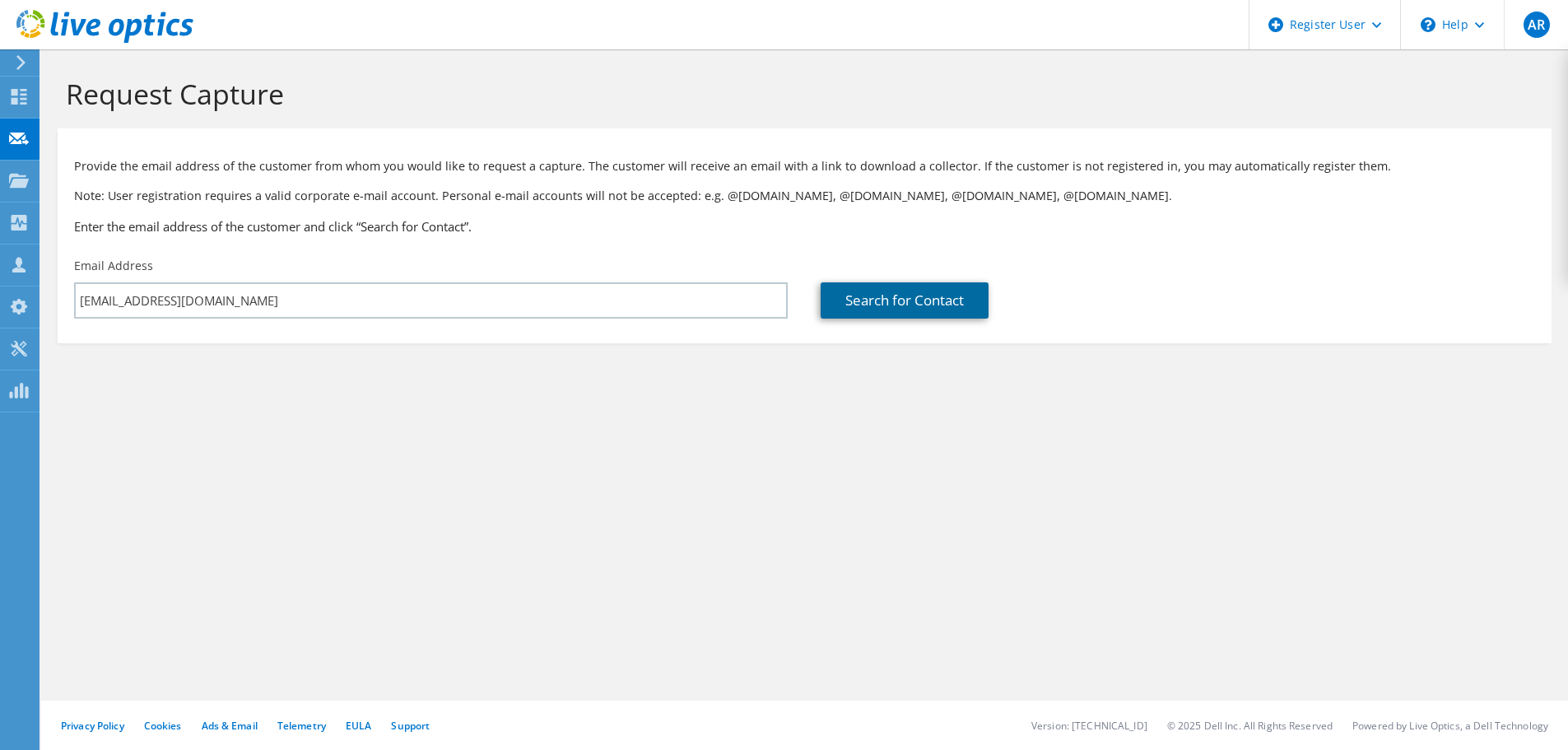
click at [969, 287] on link "Search for Contact" at bounding box center [904, 300] width 168 height 36
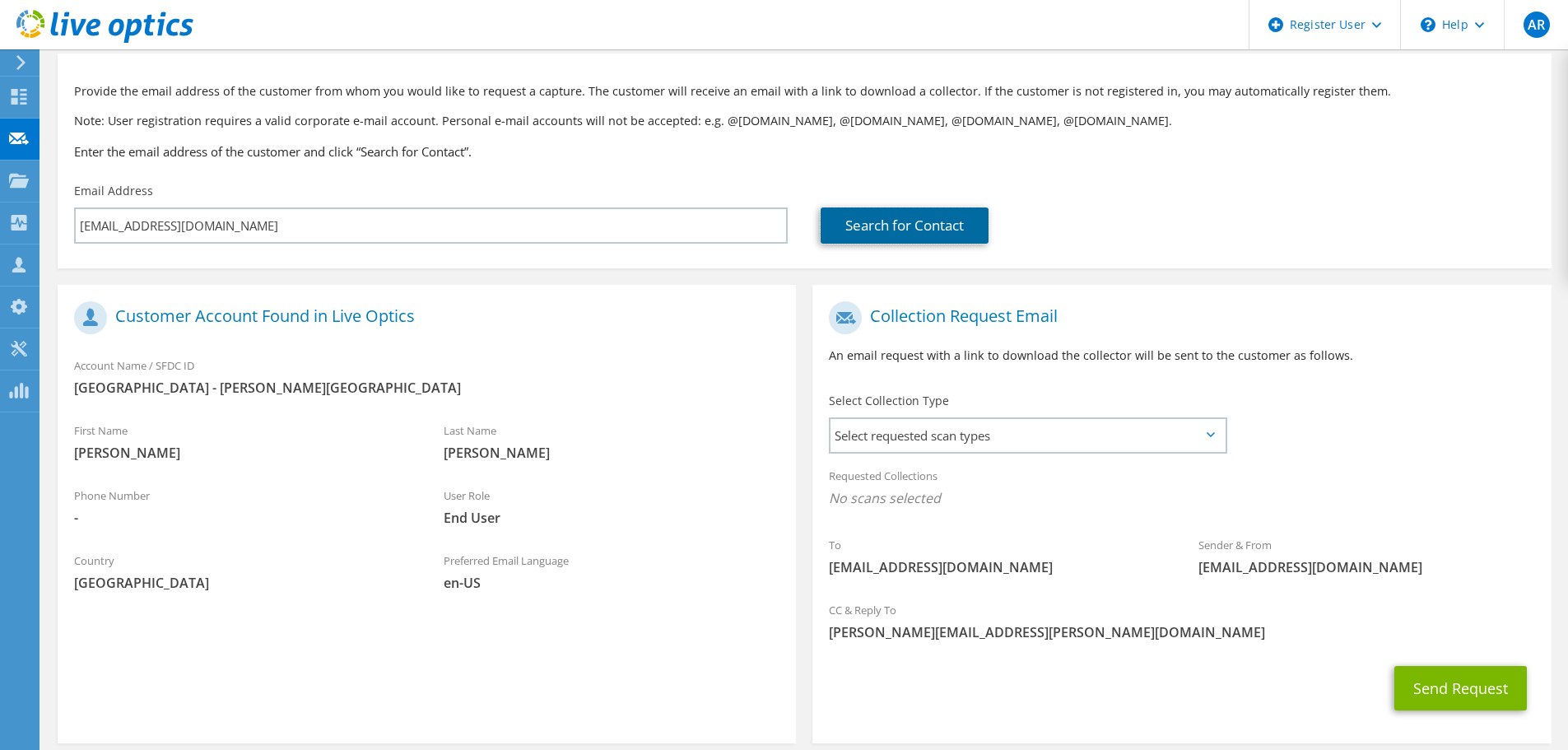
scroll to position [151, 0]
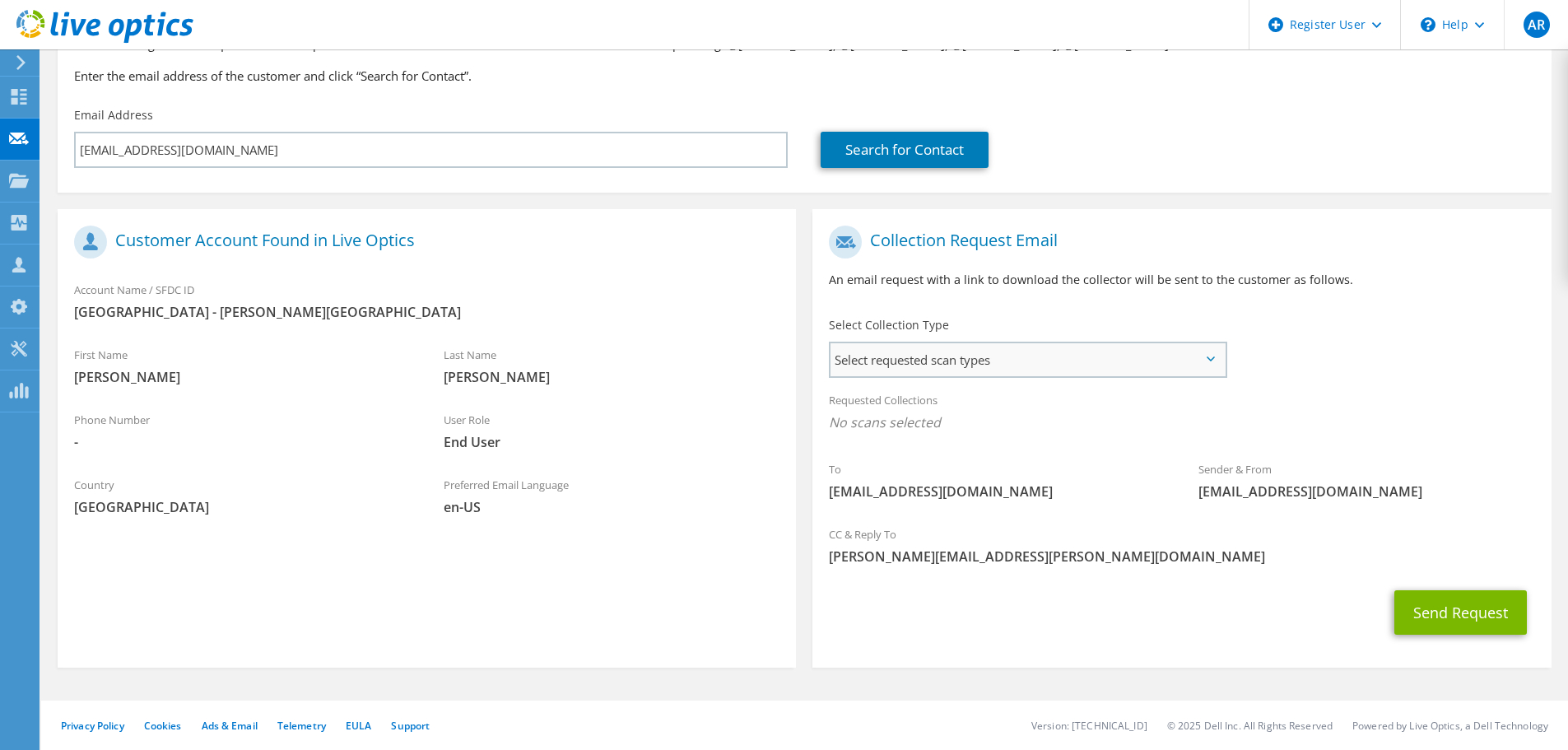
click at [1168, 343] on span "Select requested scan types" at bounding box center [1027, 360] width 394 height 33
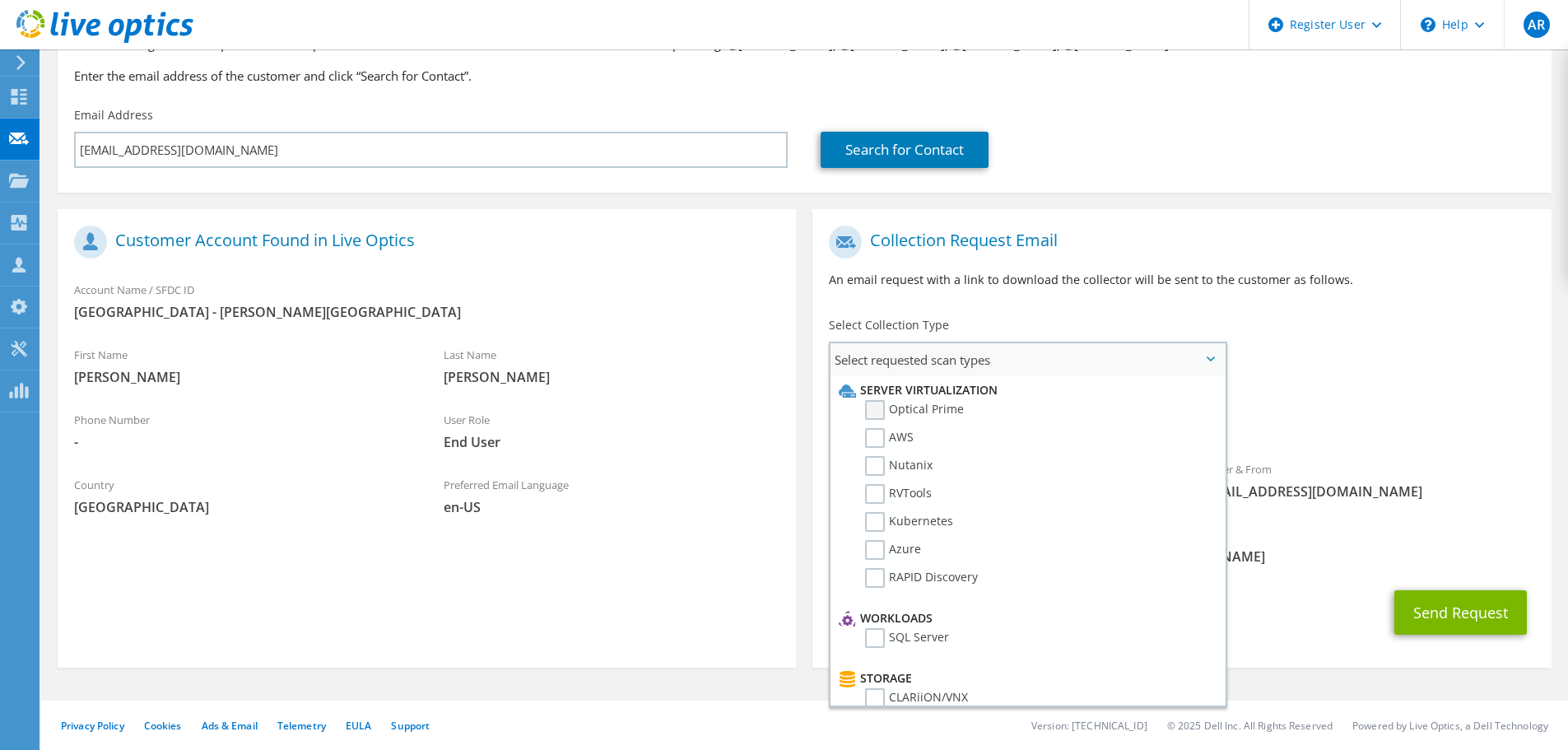
click at [877, 413] on label "Optical Prime" at bounding box center [914, 409] width 99 height 20
click at [0, 0] on input "Optical Prime" at bounding box center [0, 0] width 0 height 0
click at [1204, 268] on div "Collection Request Email An email request with a link to download the collector…" at bounding box center [1181, 263] width 738 height 91
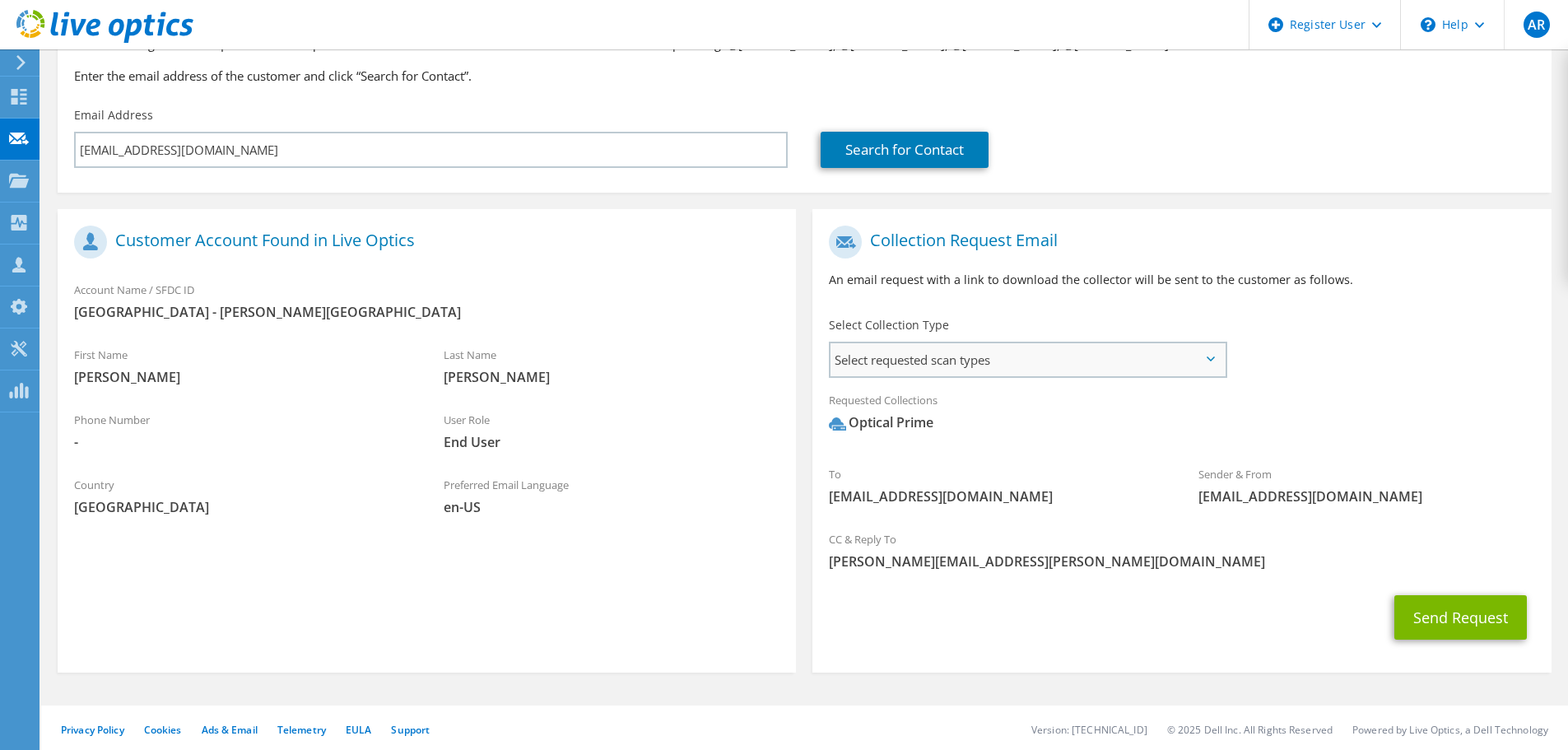
click at [1214, 370] on span "Select requested scan types" at bounding box center [1027, 360] width 394 height 33
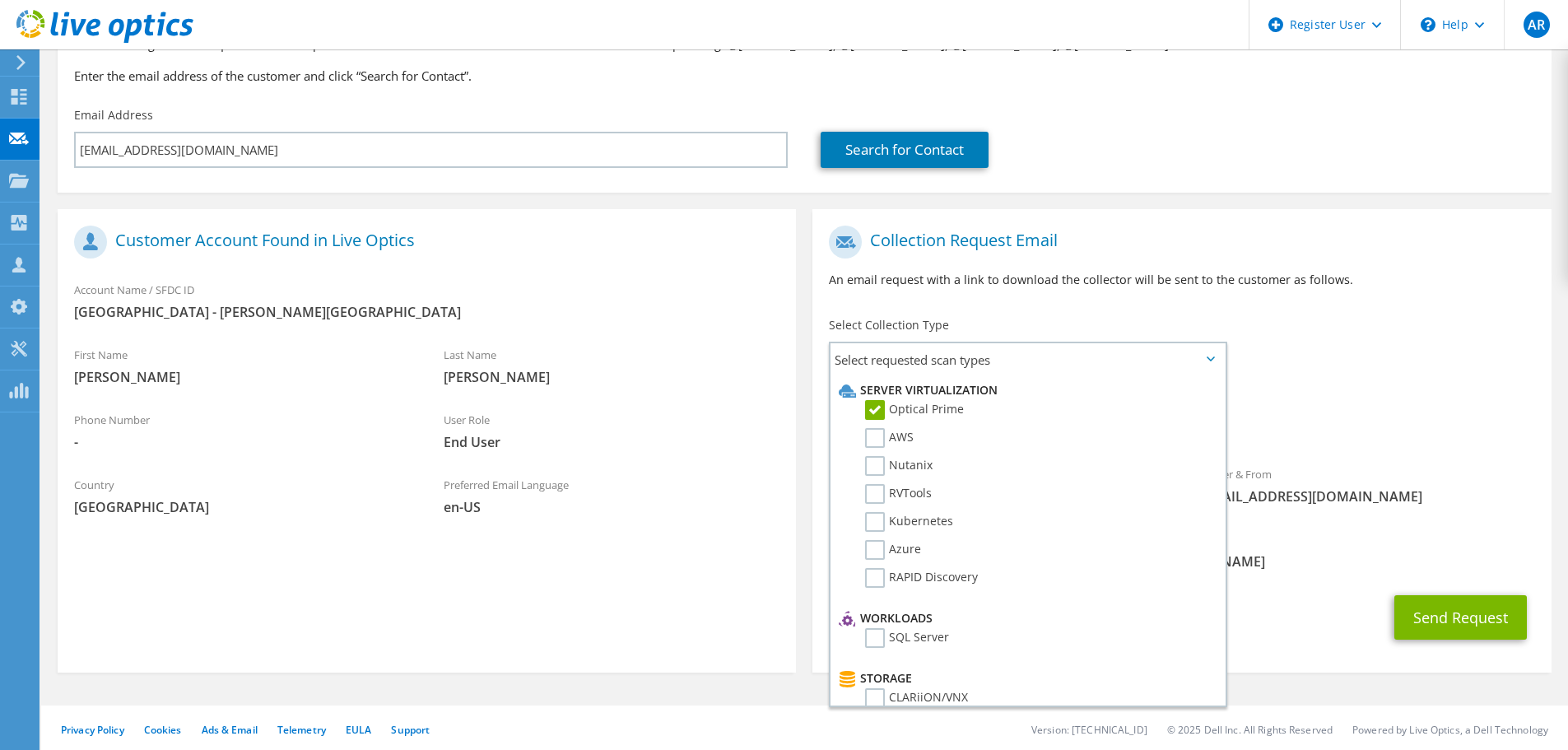
click at [1405, 306] on div "Collection Request Email An email request with a link to download the collector…" at bounding box center [1181, 263] width 738 height 91
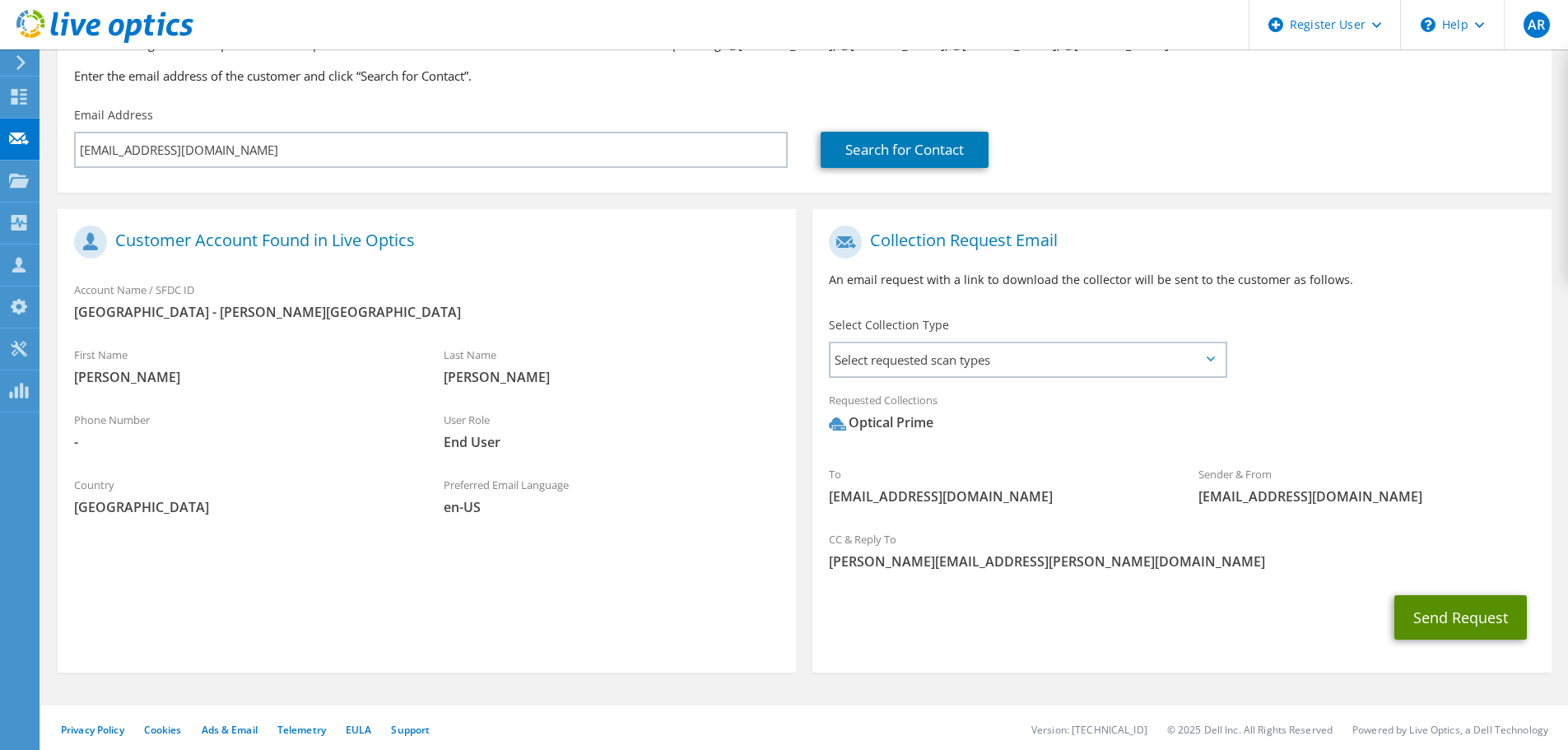
click at [1458, 636] on button "Send Request" at bounding box center [1460, 618] width 132 height 45
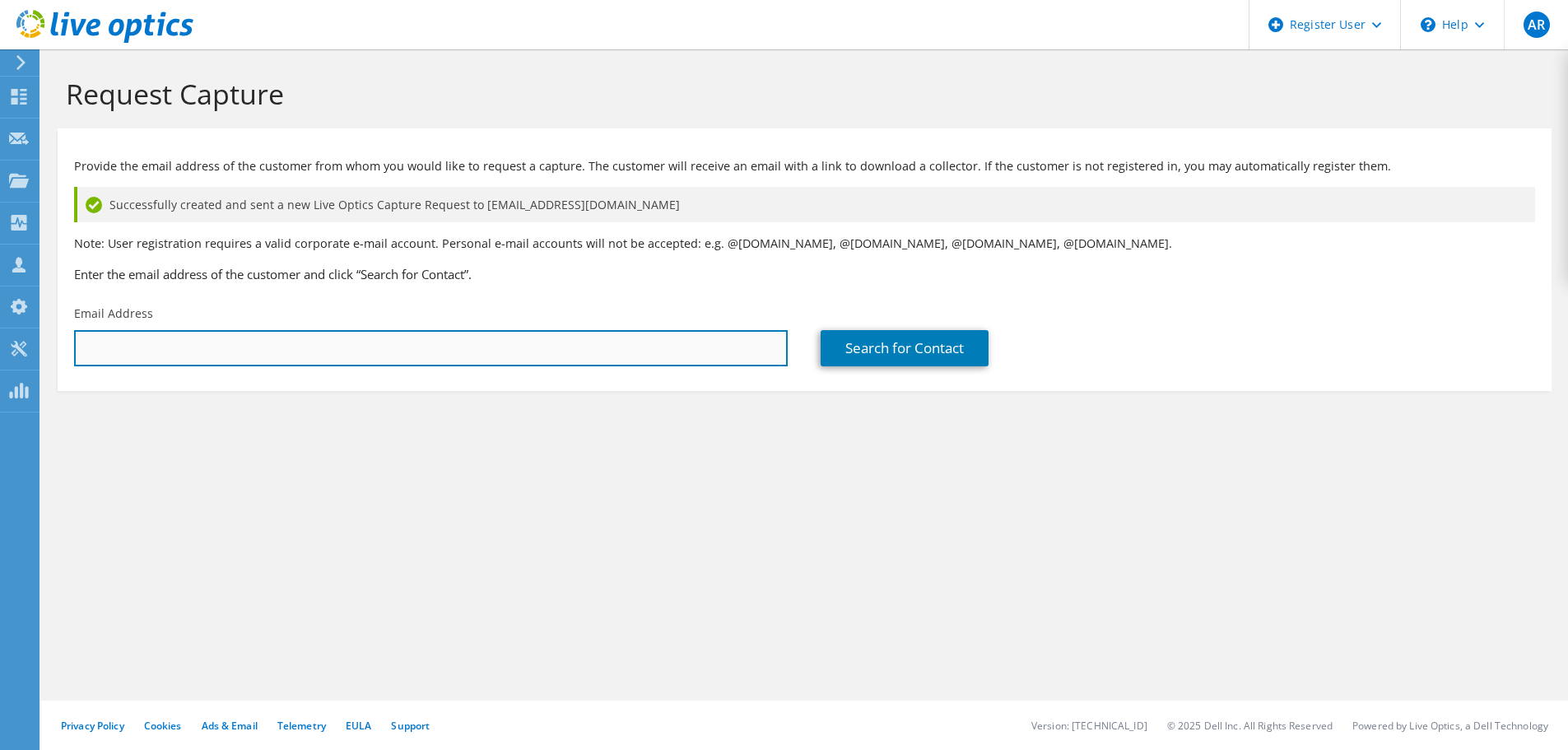
click at [185, 360] on input "text" at bounding box center [431, 348] width 714 height 36
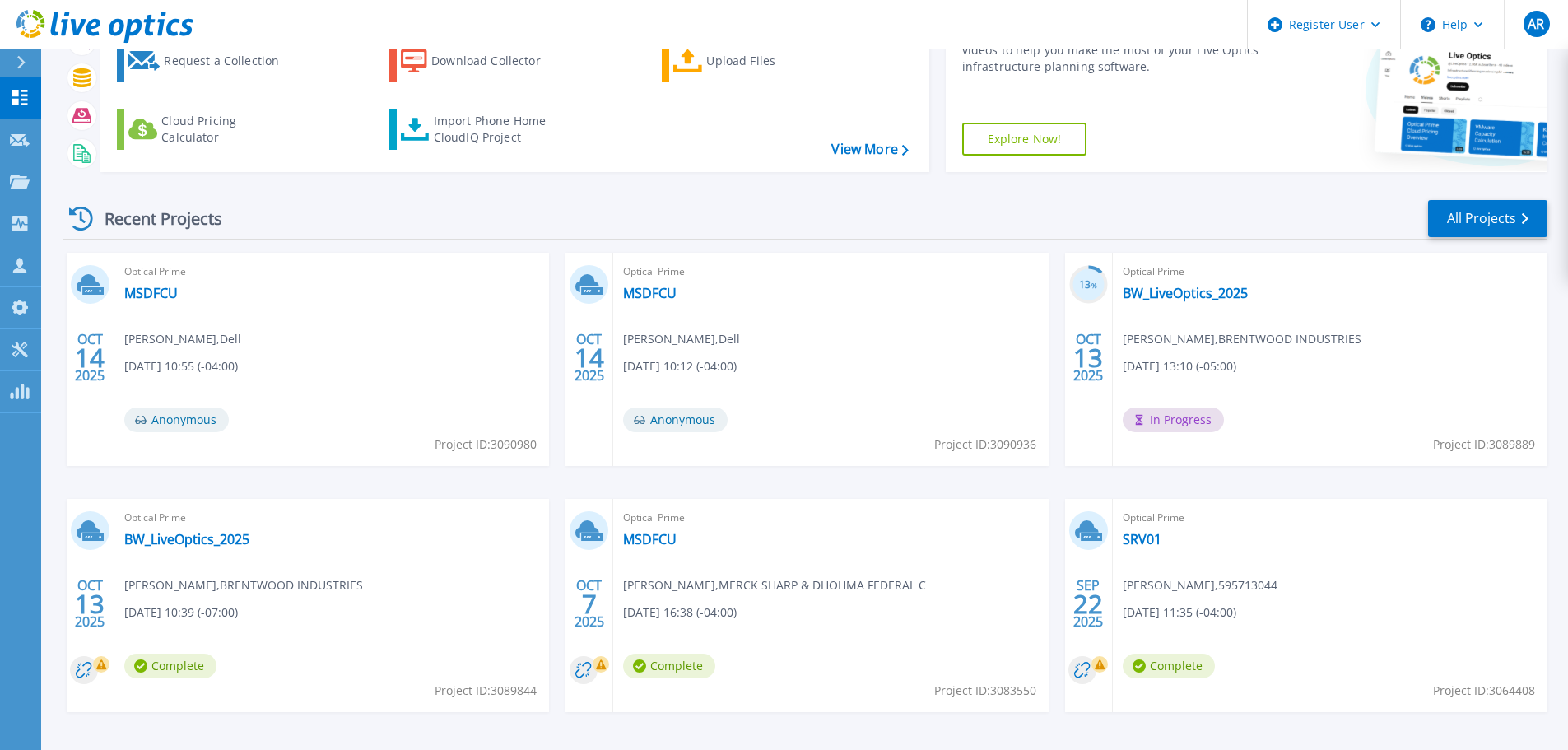
scroll to position [162, 0]
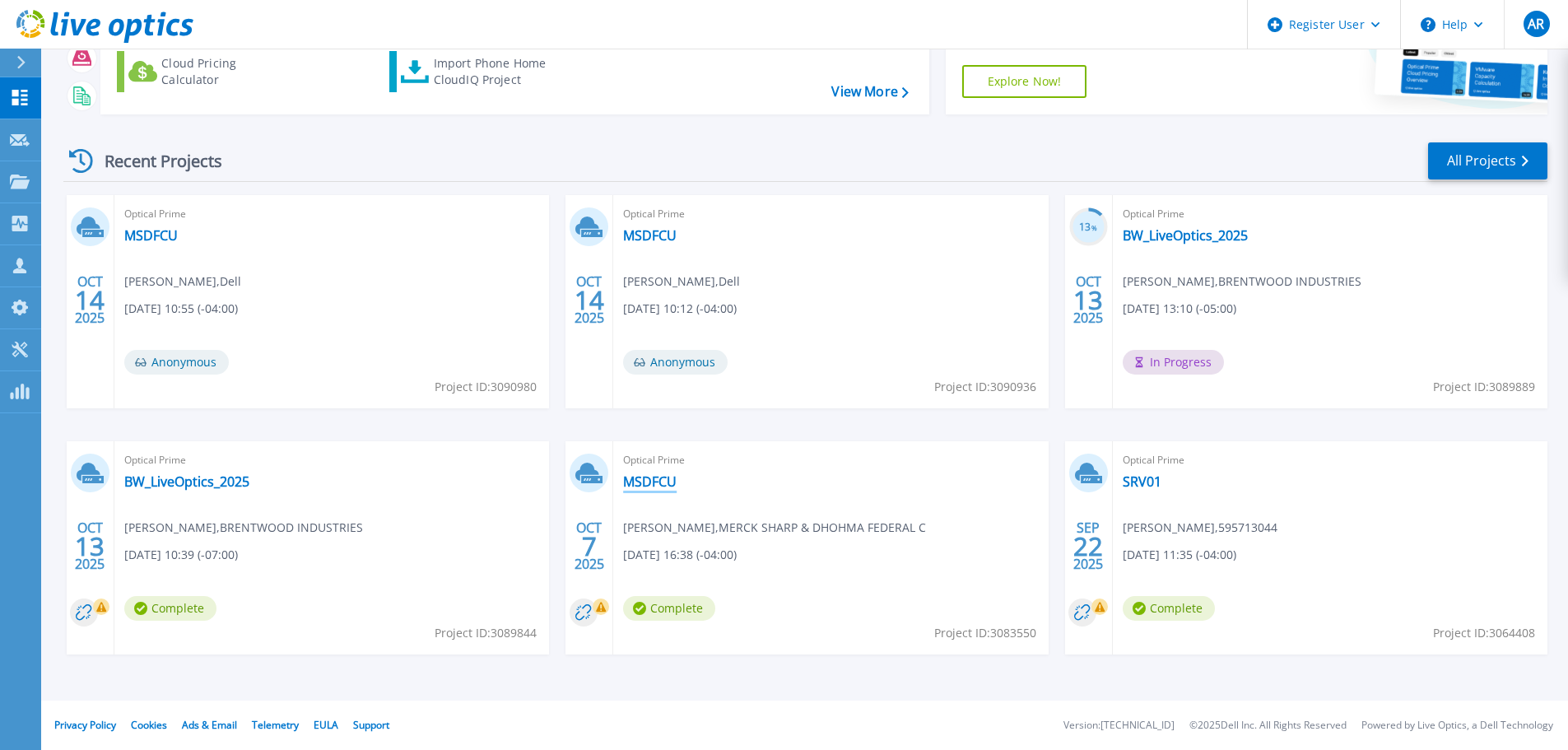
click at [637, 483] on link "MSDFCU" at bounding box center [649, 481] width 53 height 16
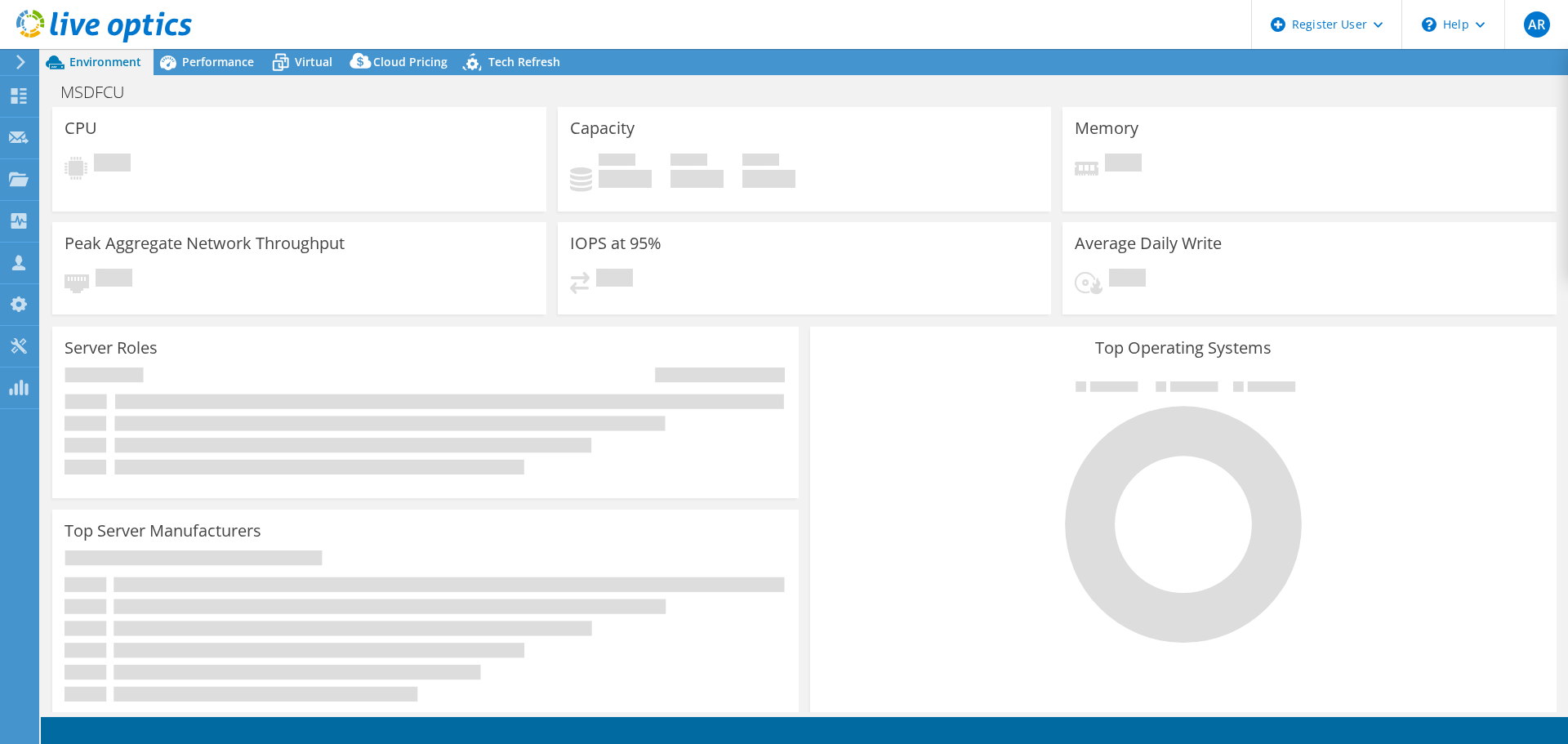
select select "USD"
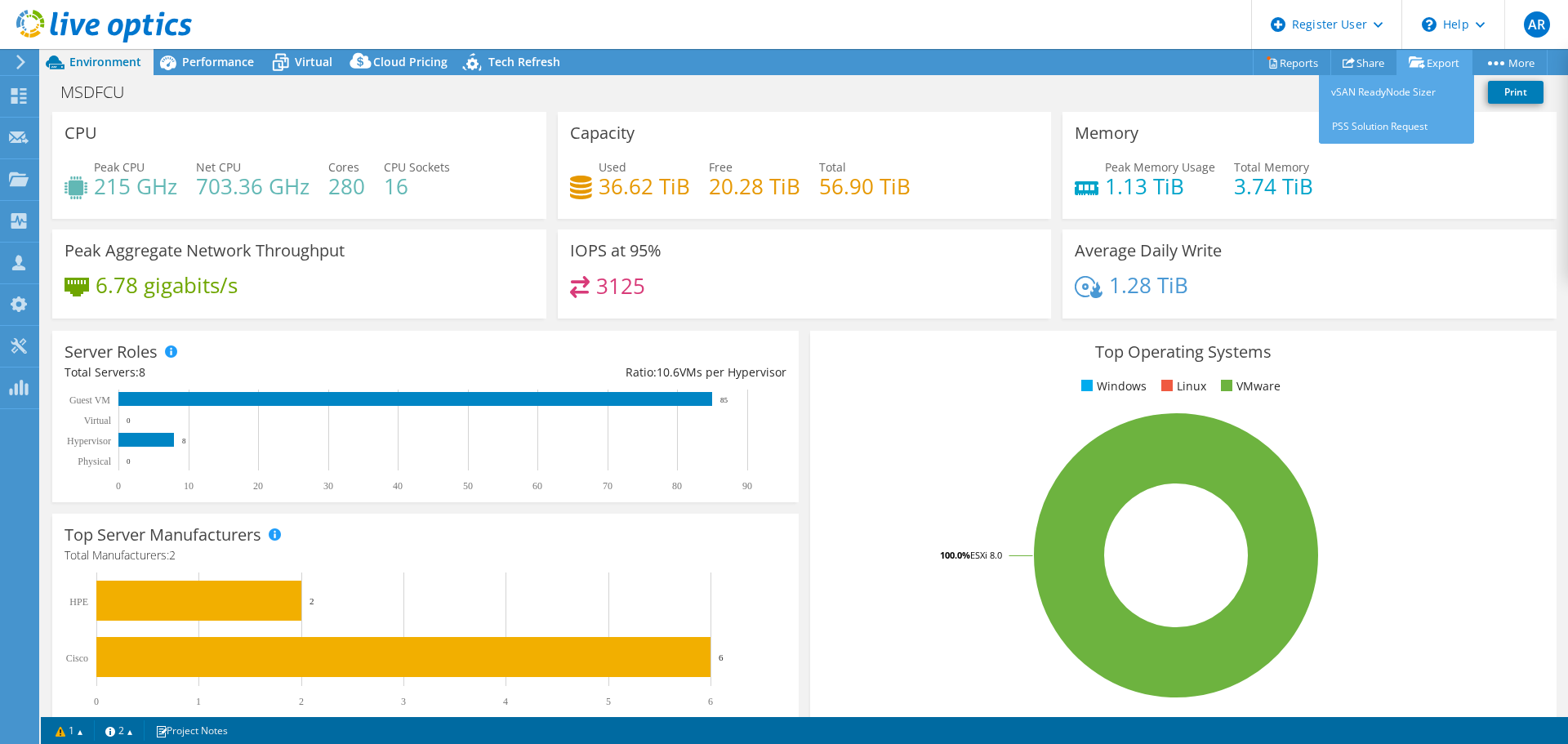
click at [1436, 61] on link "Export" at bounding box center [1434, 62] width 76 height 26
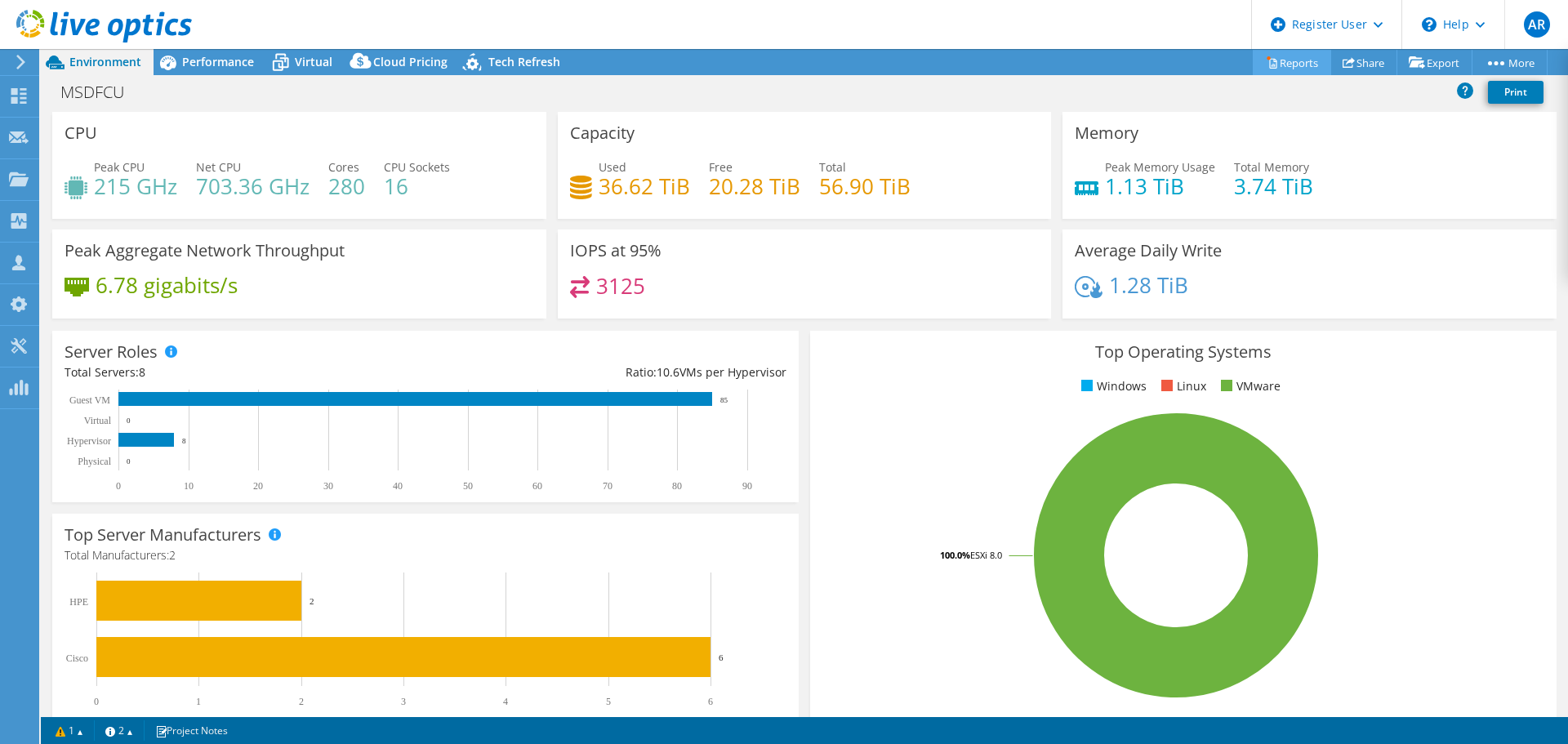
click at [1282, 61] on link "Reports" at bounding box center [1292, 62] width 79 height 26
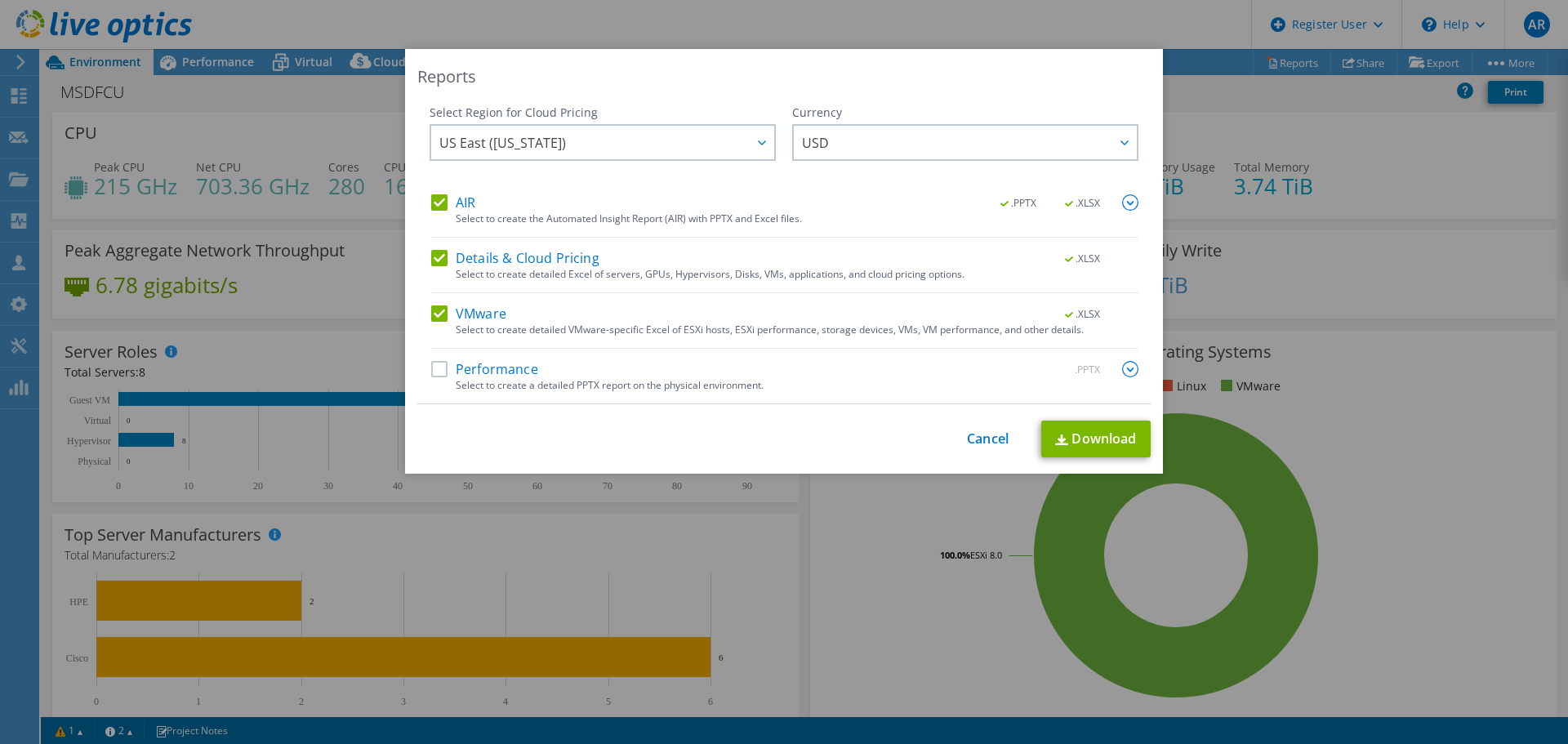
drag, startPoint x: 578, startPoint y: 363, endPoint x: 539, endPoint y: 372, distance: 40.0
click at [573, 367] on div "Performance .PPTX" at bounding box center [784, 370] width 708 height 19
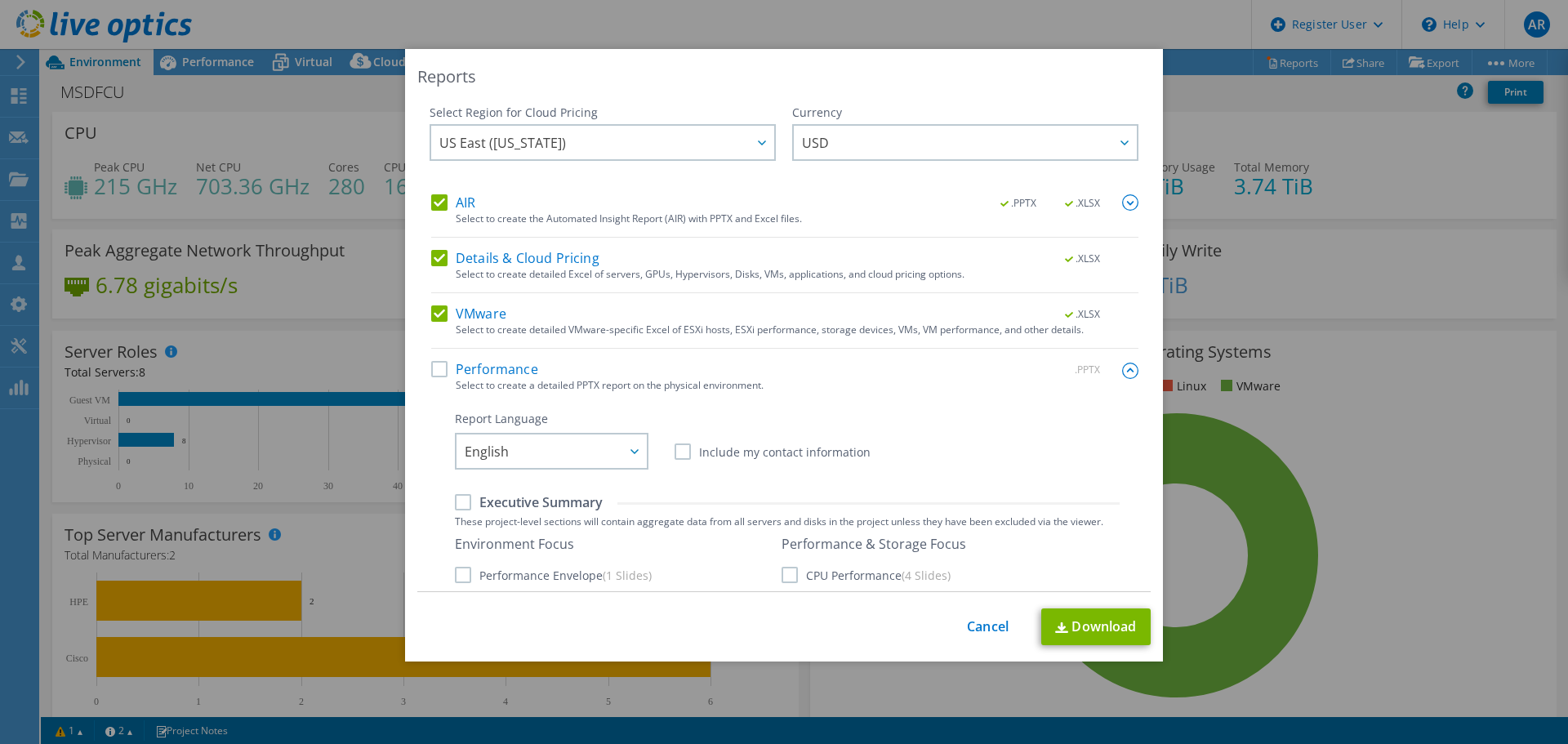
click at [439, 372] on label "Performance" at bounding box center [484, 369] width 107 height 16
click at [0, 0] on input "Performance" at bounding box center [0, 0] width 0 height 0
click at [1107, 619] on link "Download" at bounding box center [1096, 626] width 109 height 37
click at [970, 625] on link "Cancel" at bounding box center [988, 626] width 42 height 15
